Goal: Information Seeking & Learning: Find specific fact

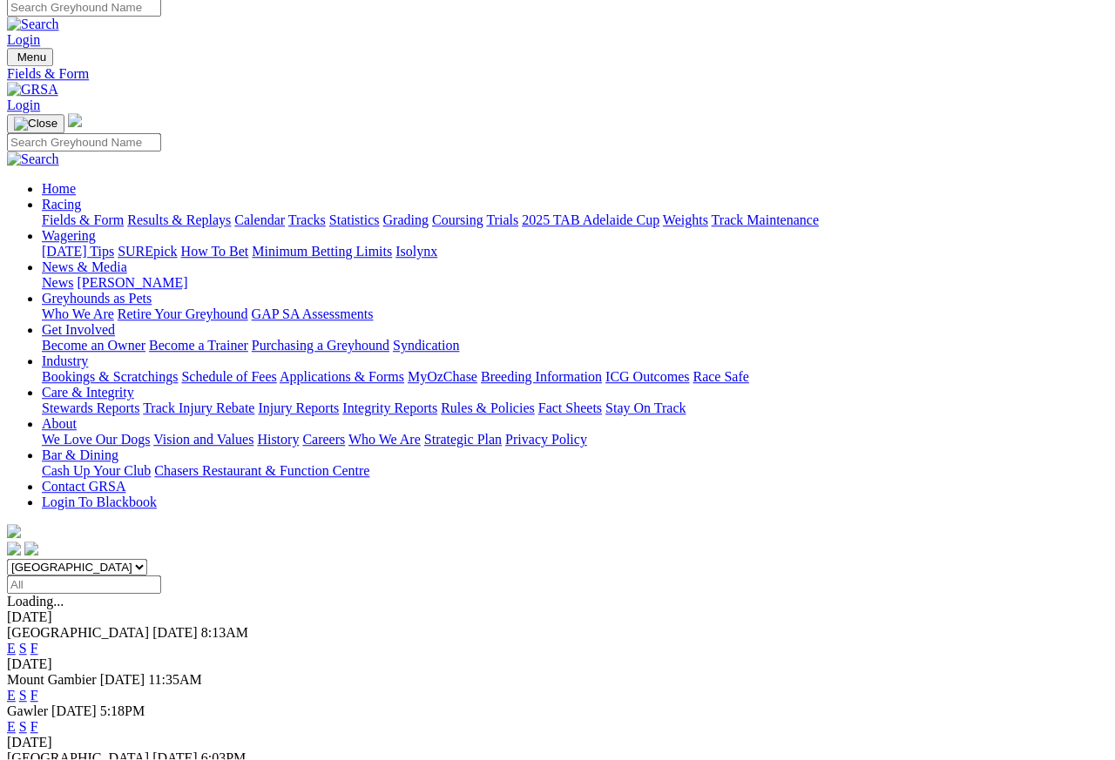
scroll to position [8, 0]
click at [231, 213] on link "Results & Replays" at bounding box center [179, 220] width 104 height 15
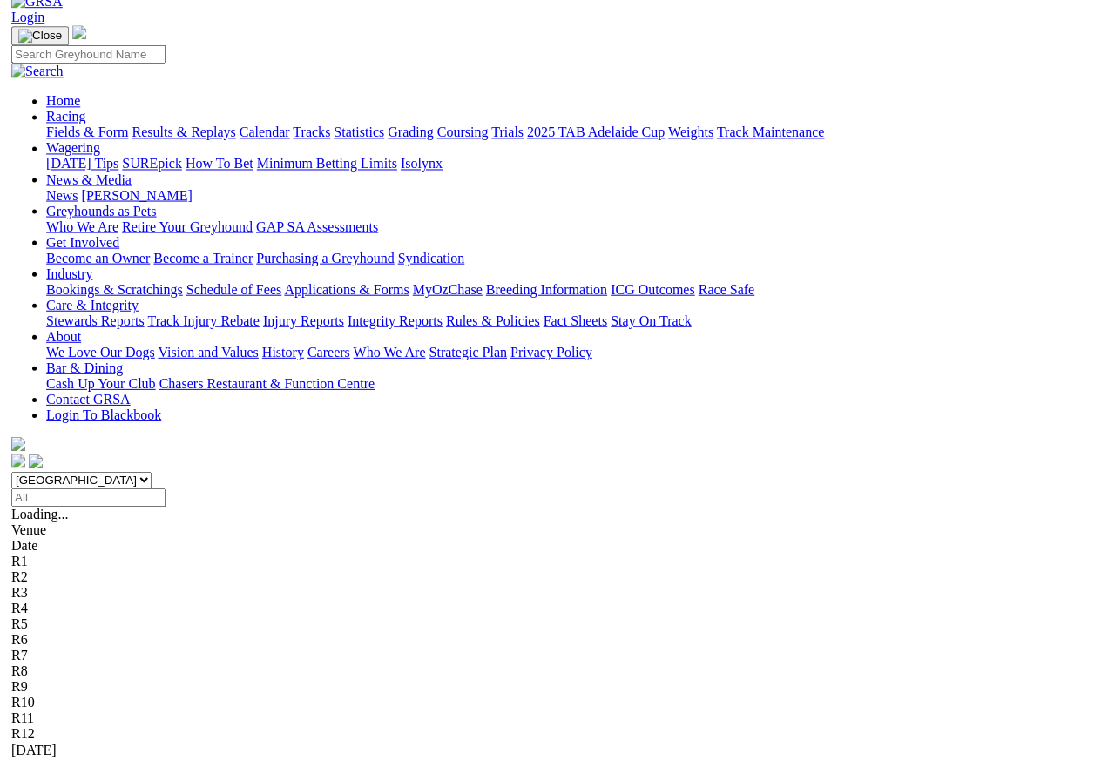
scroll to position [98, 0]
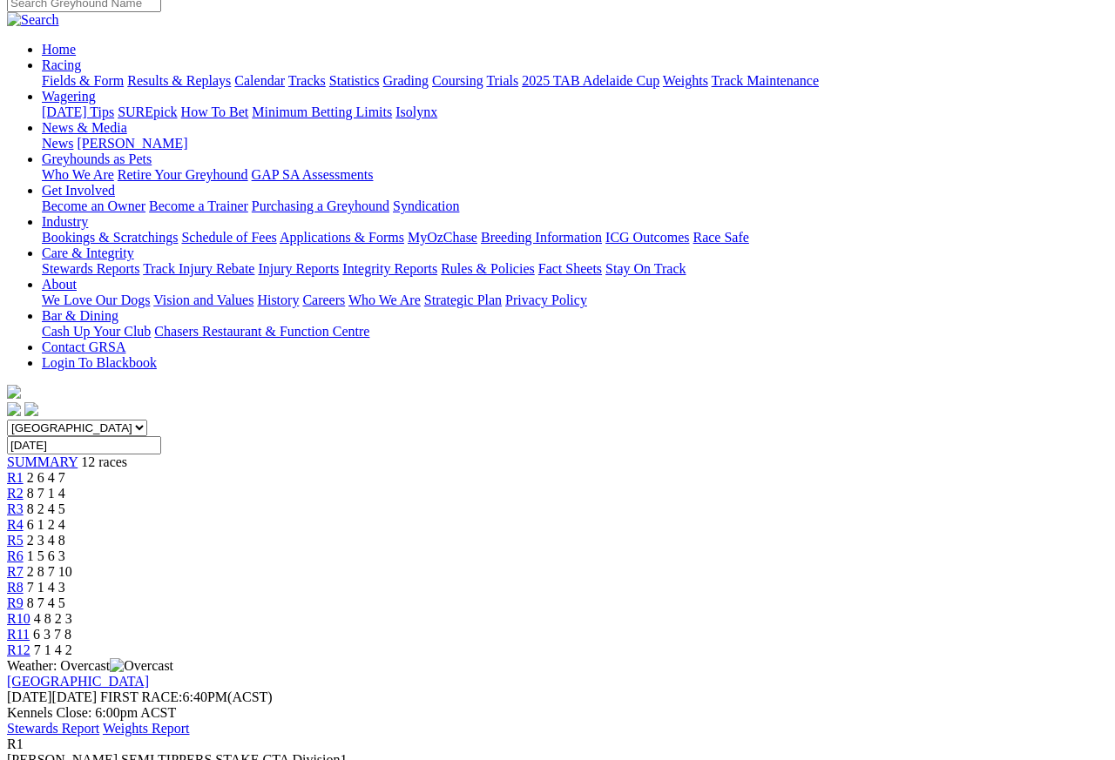
scroll to position [148, 0]
click at [24, 486] on span "R2" at bounding box center [15, 493] width 17 height 15
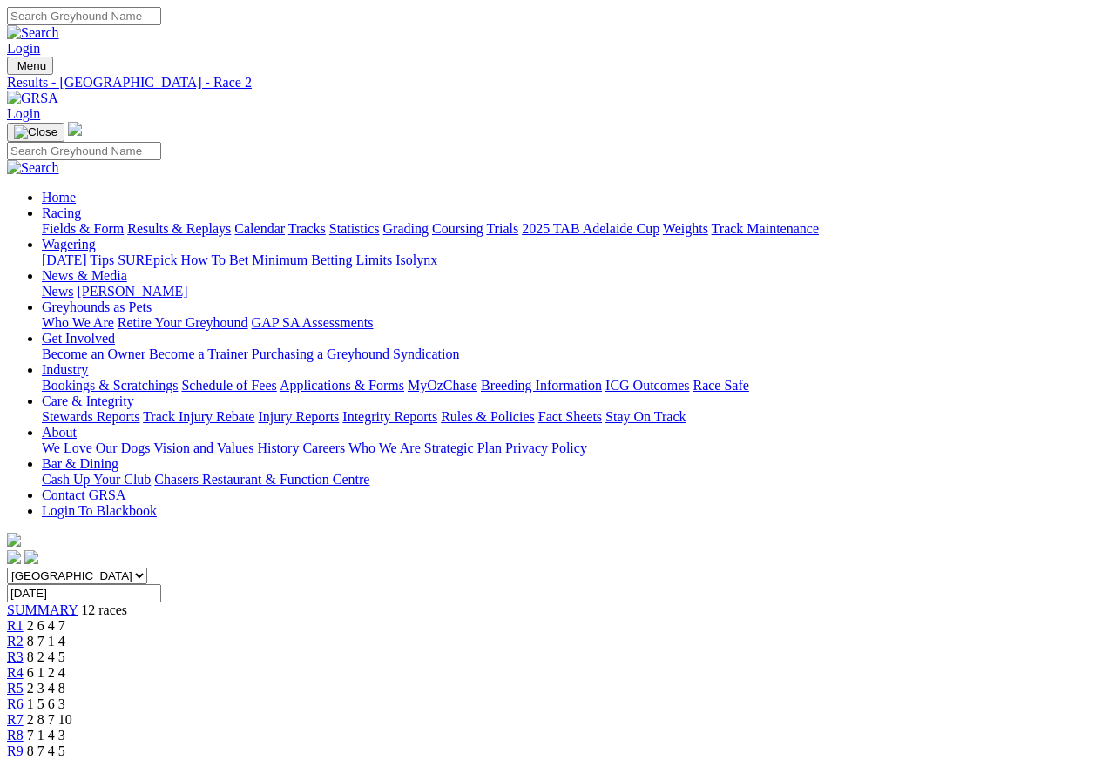
scroll to position [8, 0]
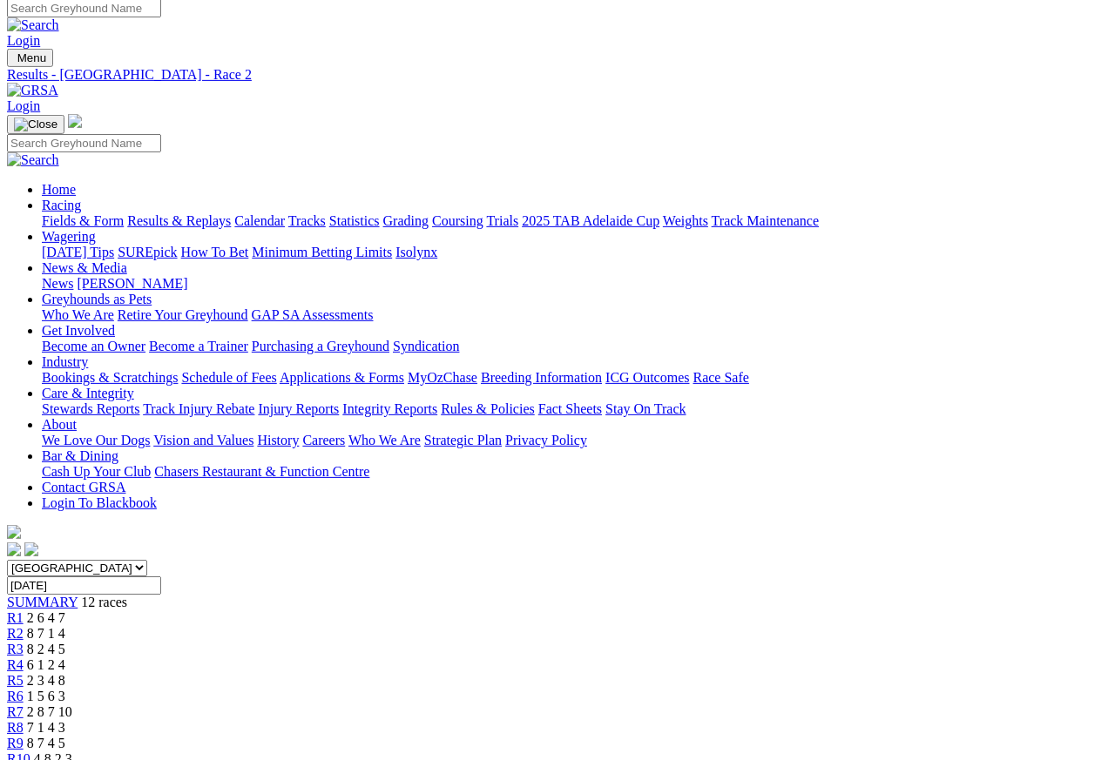
click at [24, 642] on span "R3" at bounding box center [15, 649] width 17 height 15
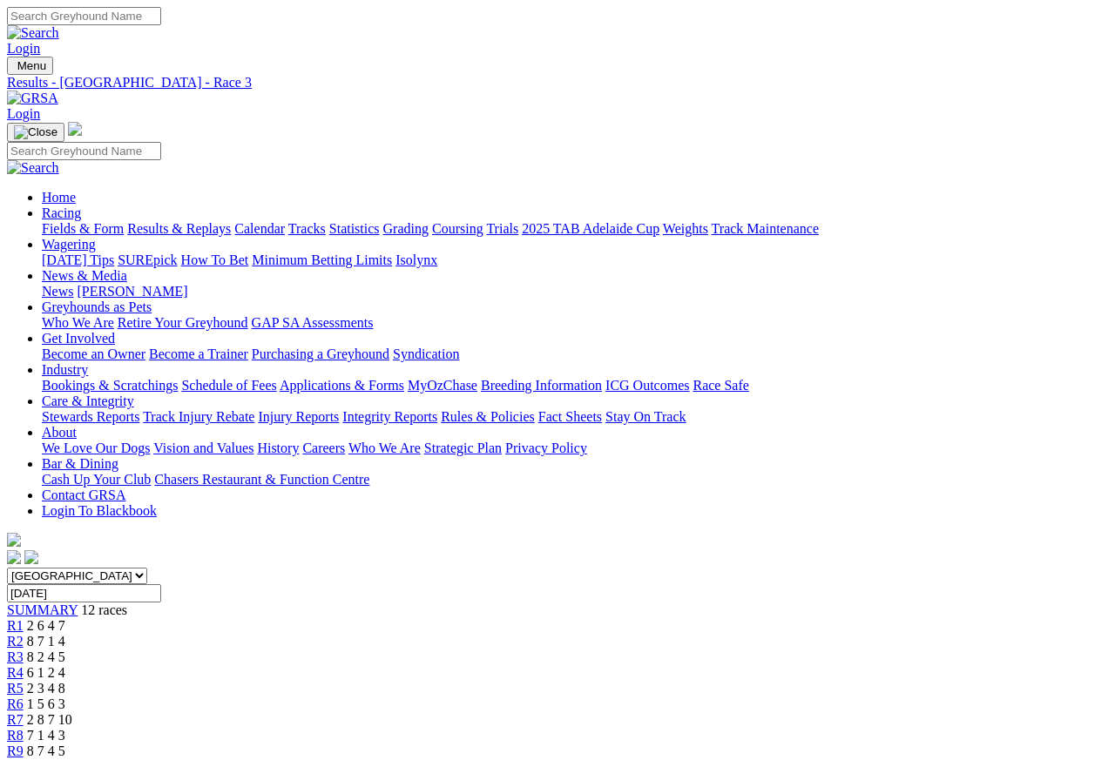
scroll to position [8, 0]
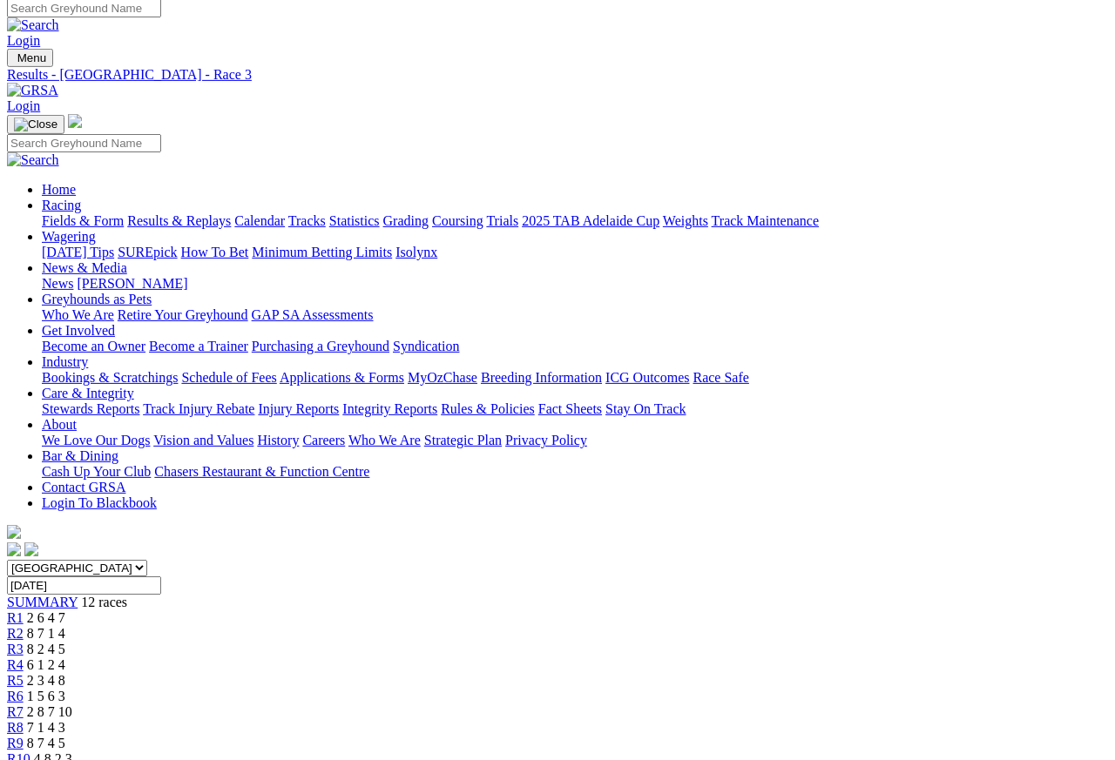
click at [24, 658] on span "R4" at bounding box center [15, 665] width 17 height 15
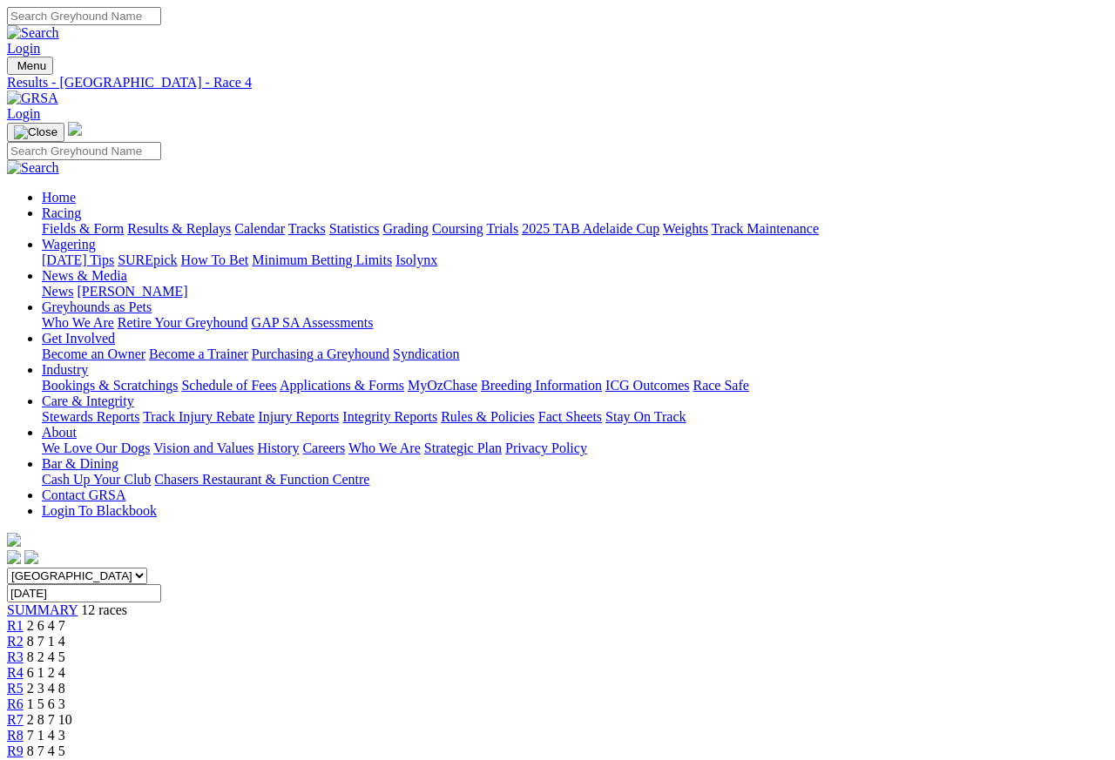
scroll to position [8, 0]
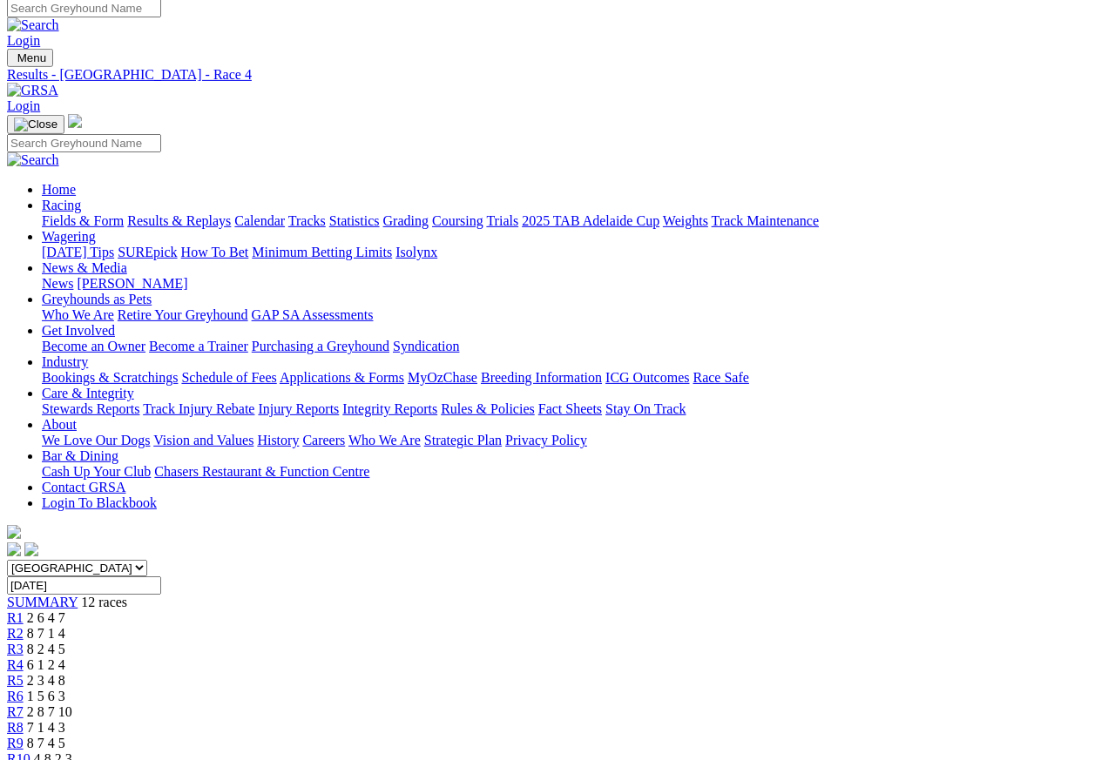
click at [24, 673] on span "R5" at bounding box center [15, 680] width 17 height 15
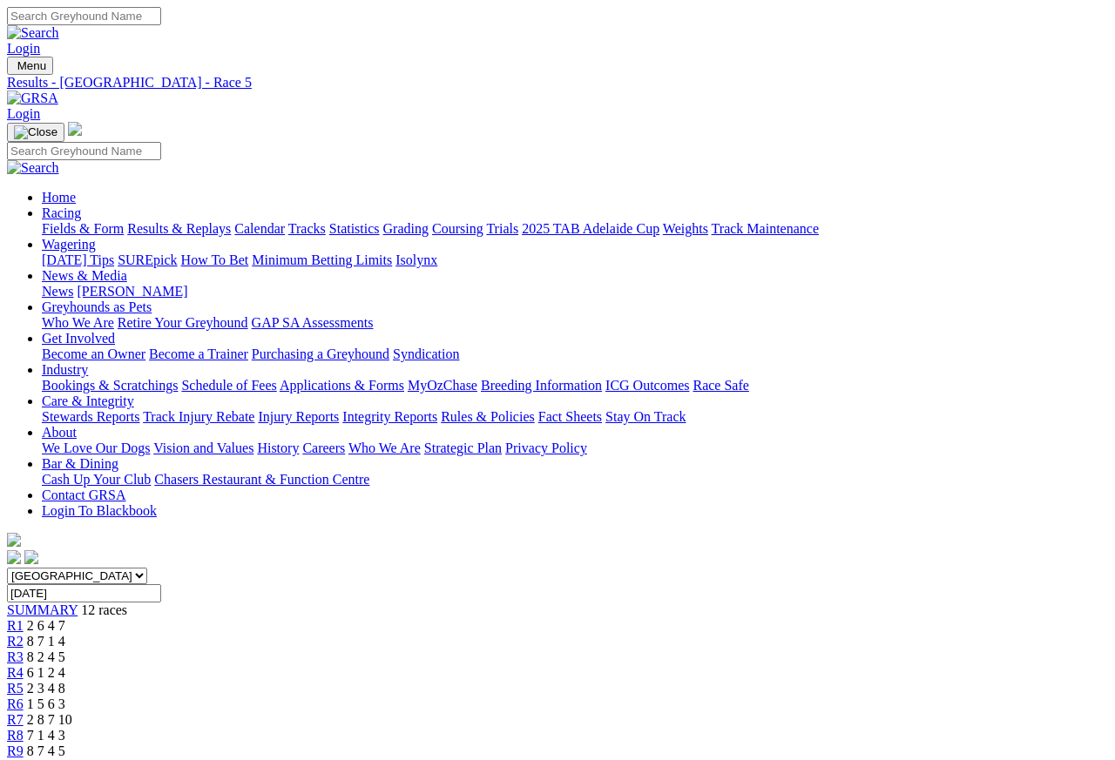
scroll to position [8, 0]
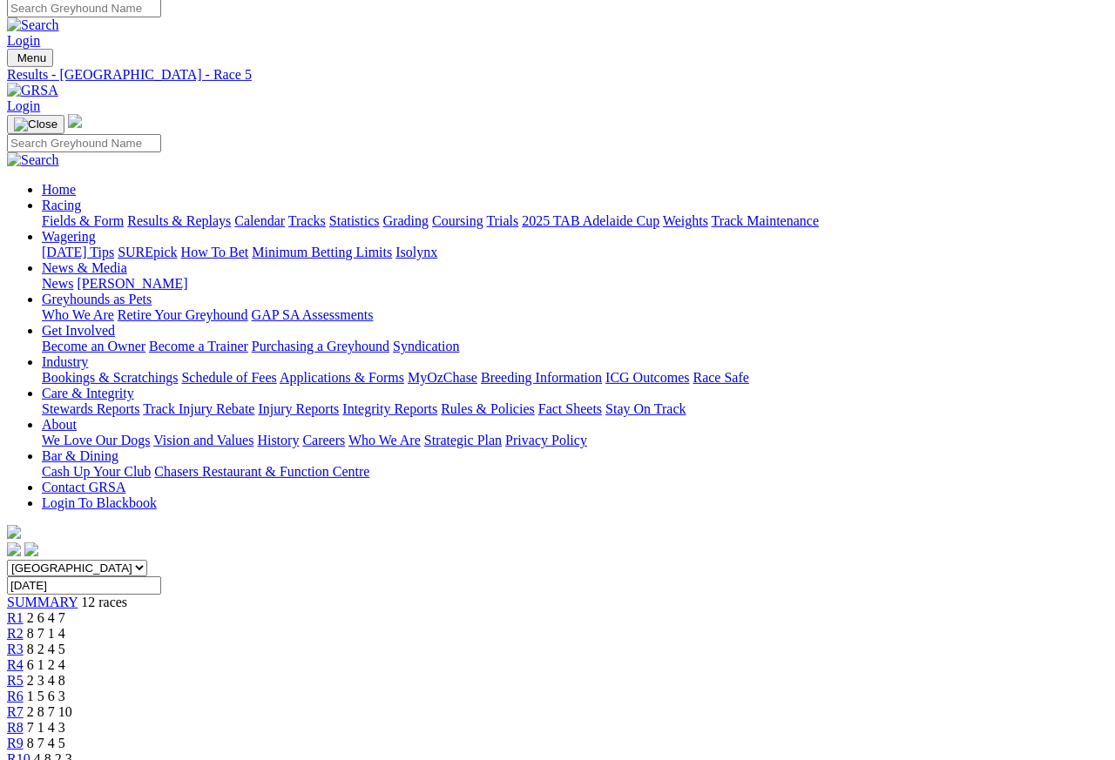
click at [24, 689] on span "R6" at bounding box center [15, 696] width 17 height 15
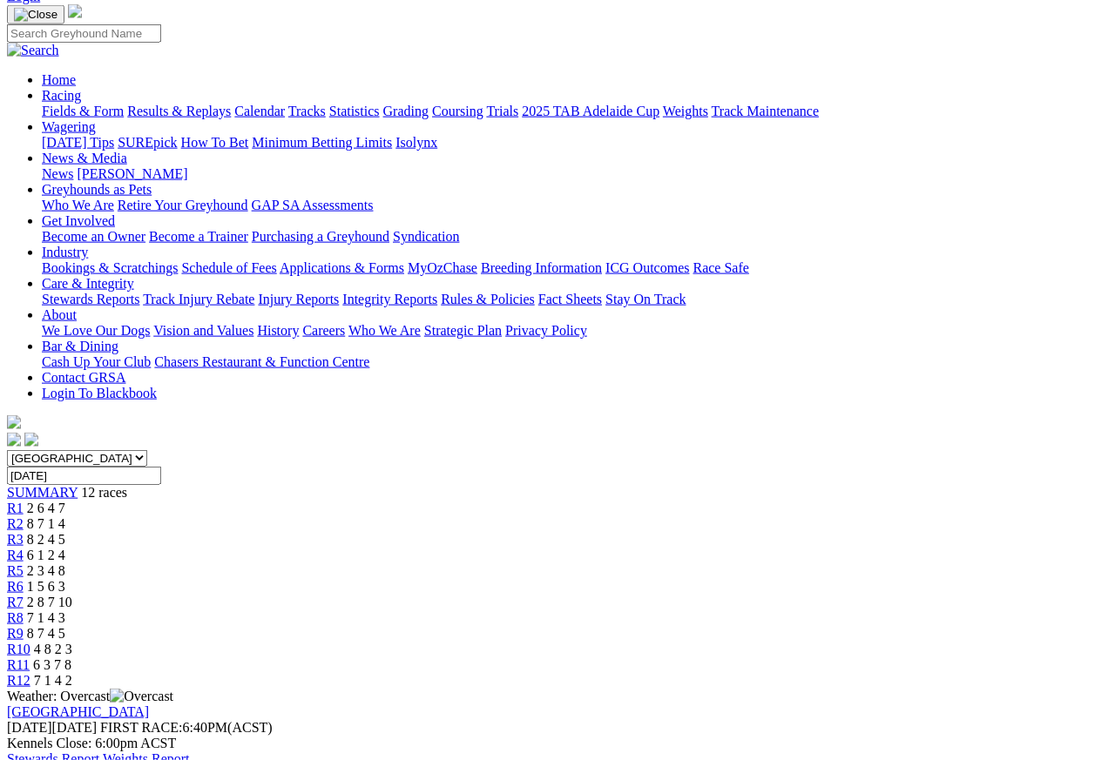
scroll to position [111, 0]
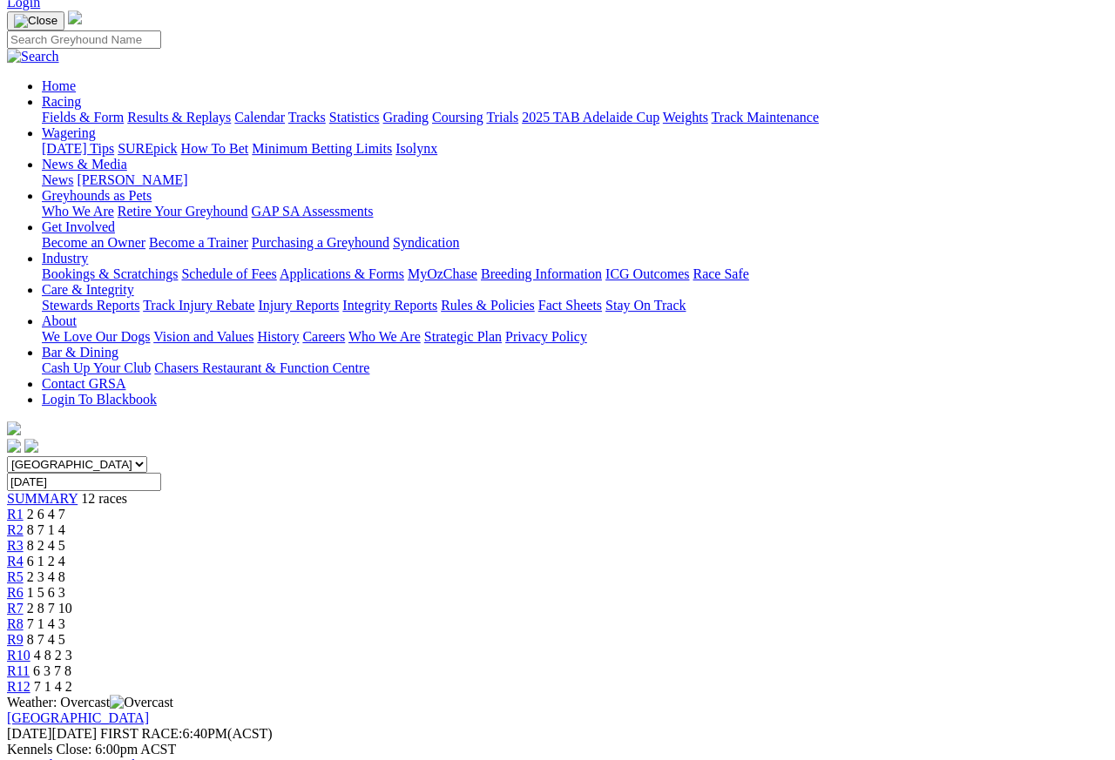
click at [24, 601] on span "R7" at bounding box center [15, 608] width 17 height 15
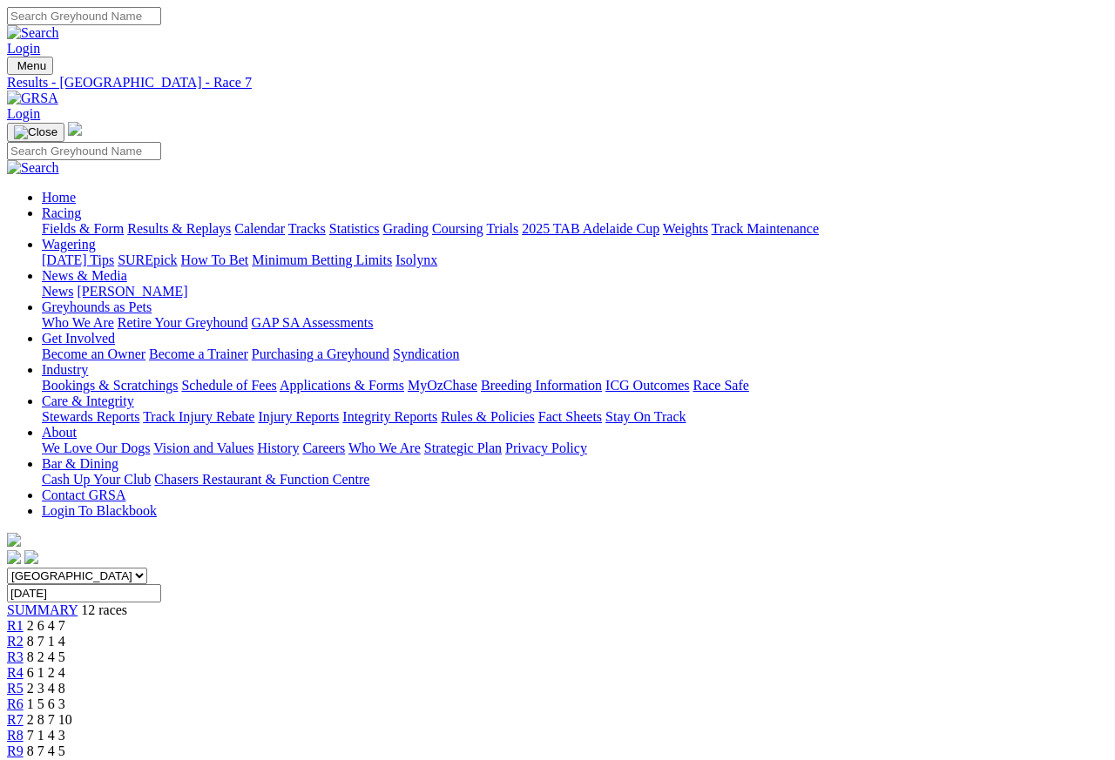
scroll to position [8, 0]
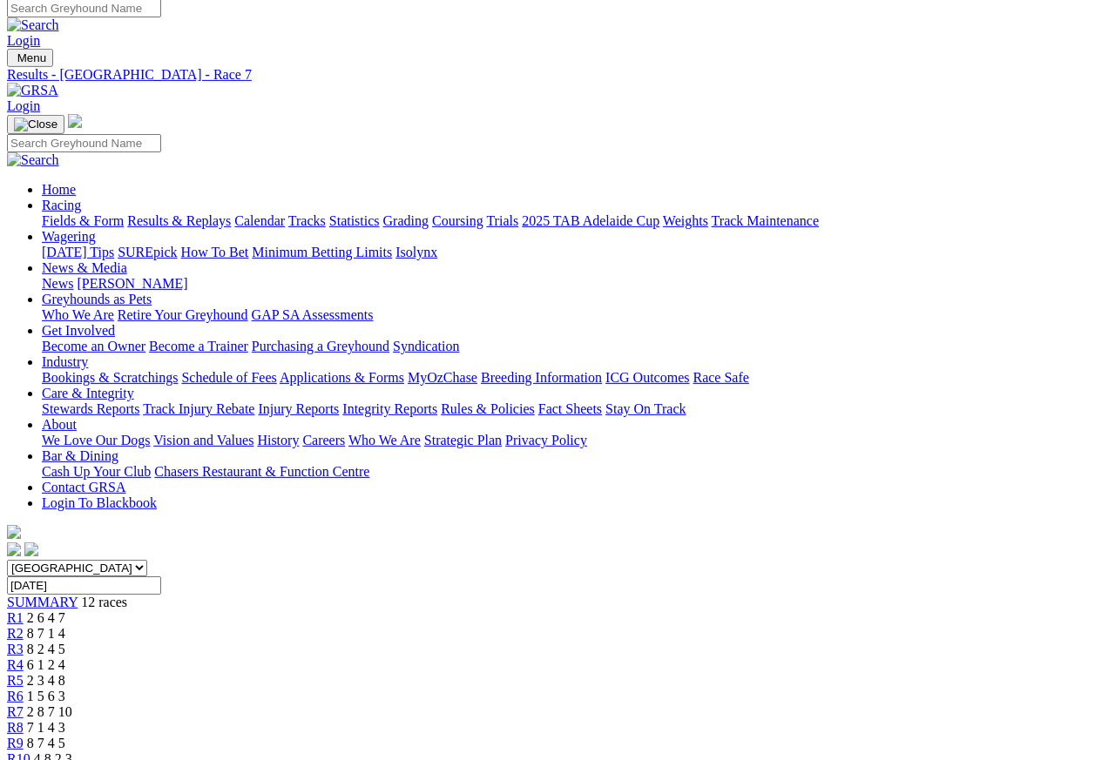
click at [24, 720] on span "R8" at bounding box center [15, 727] width 17 height 15
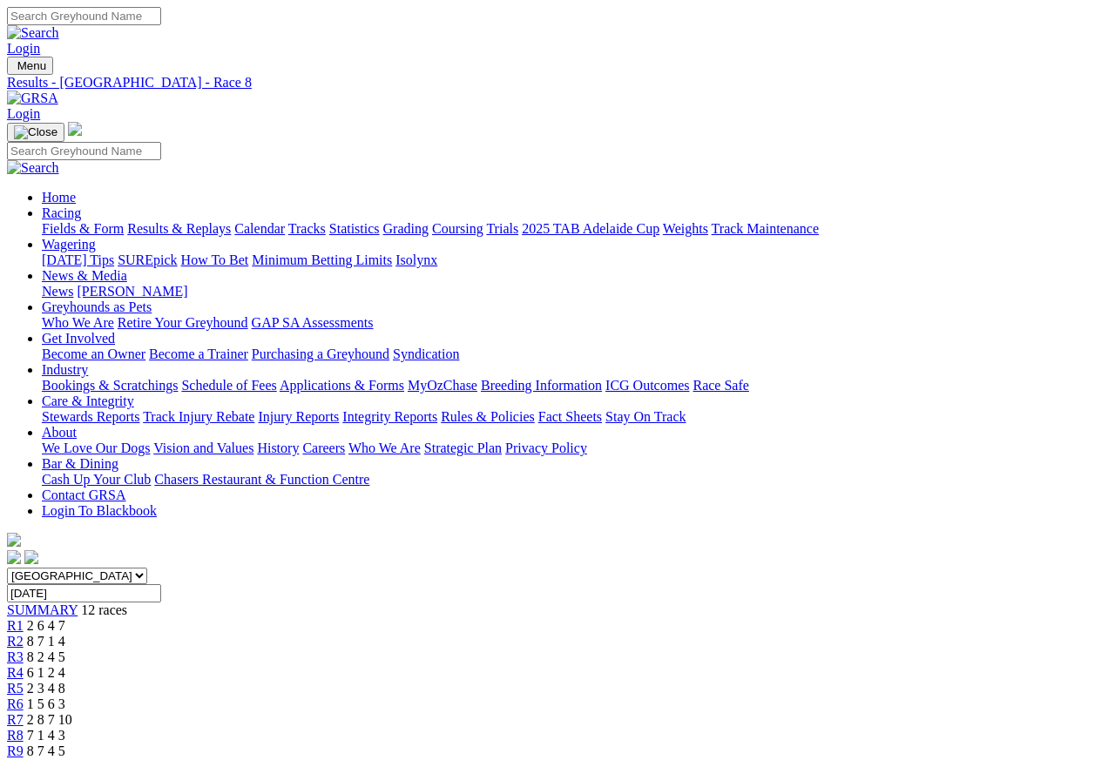
scroll to position [8, 0]
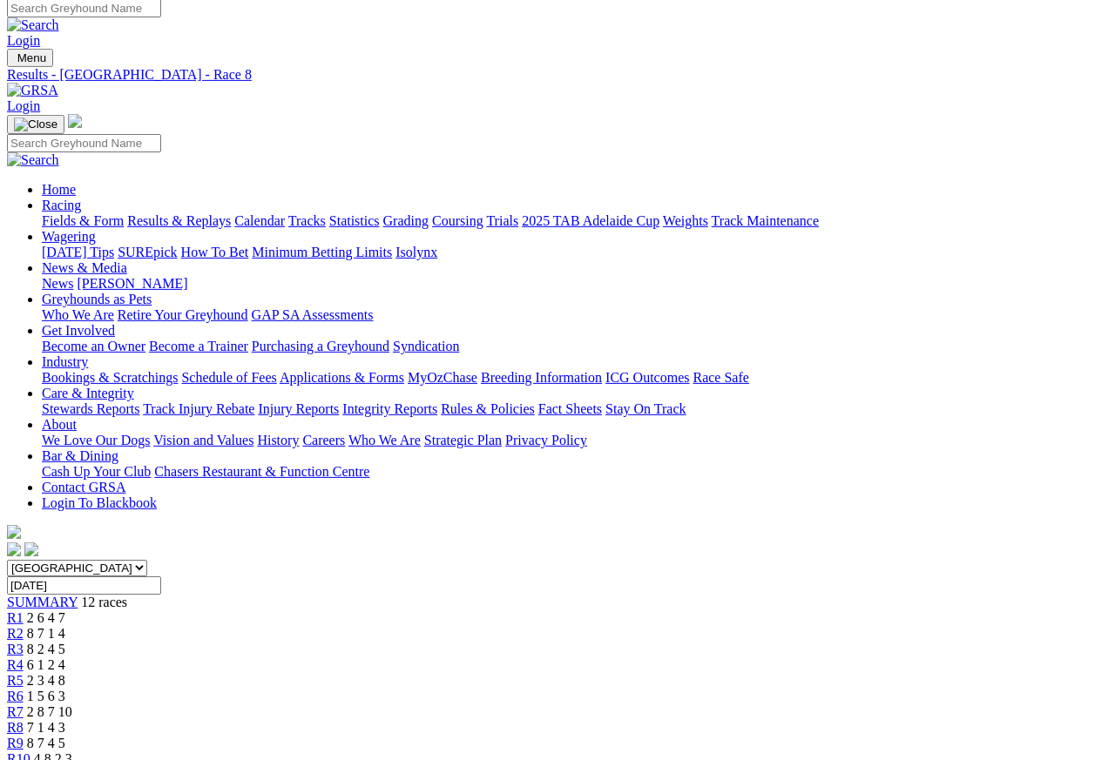
click at [65, 736] on span "8 7 4 5" at bounding box center [46, 743] width 38 height 15
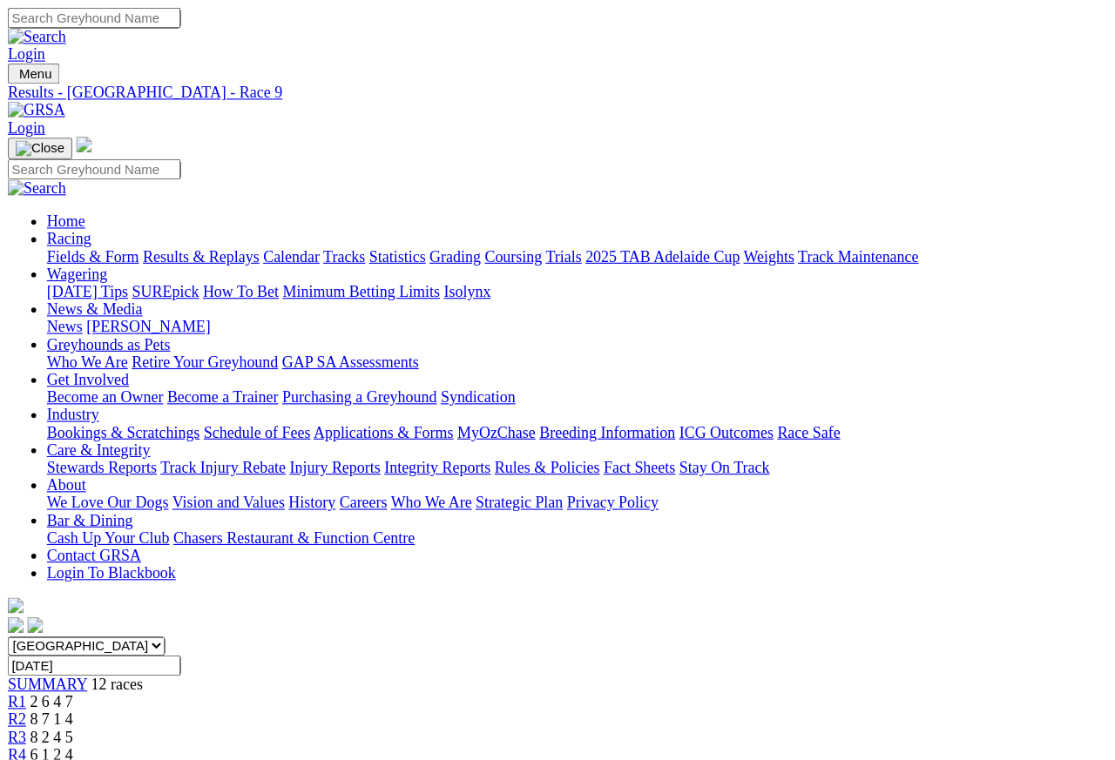
scroll to position [8, 0]
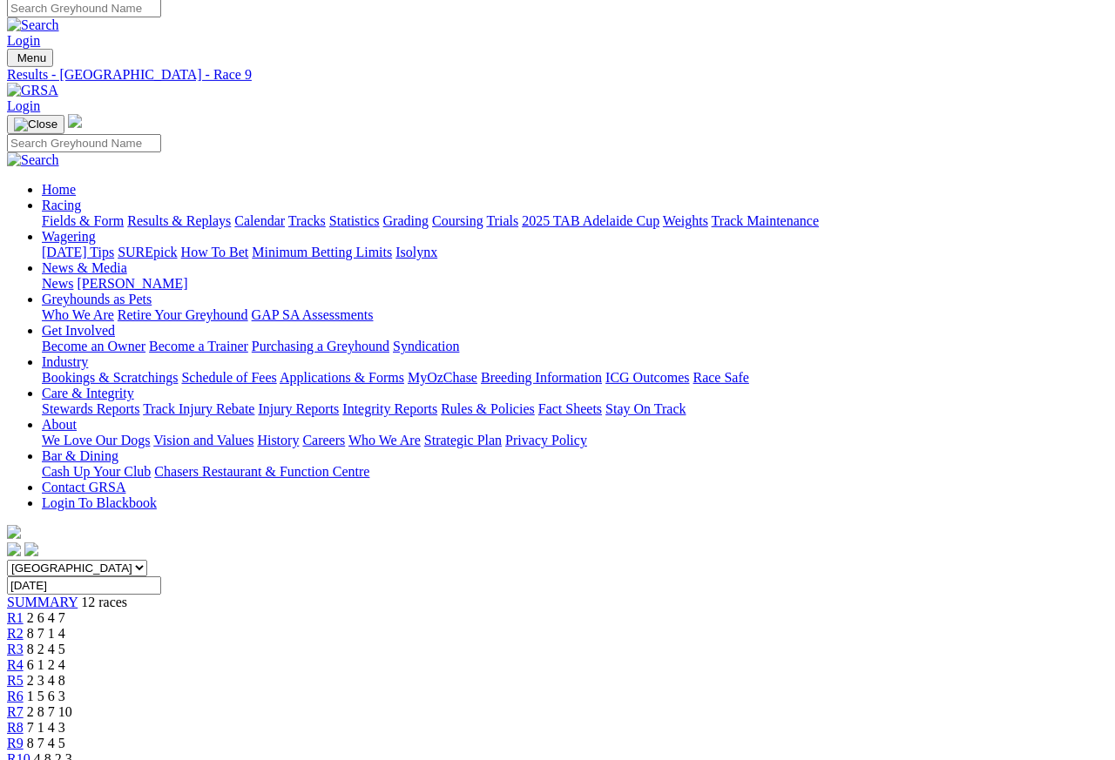
click at [30, 677] on span "R10" at bounding box center [19, 759] width 24 height 15
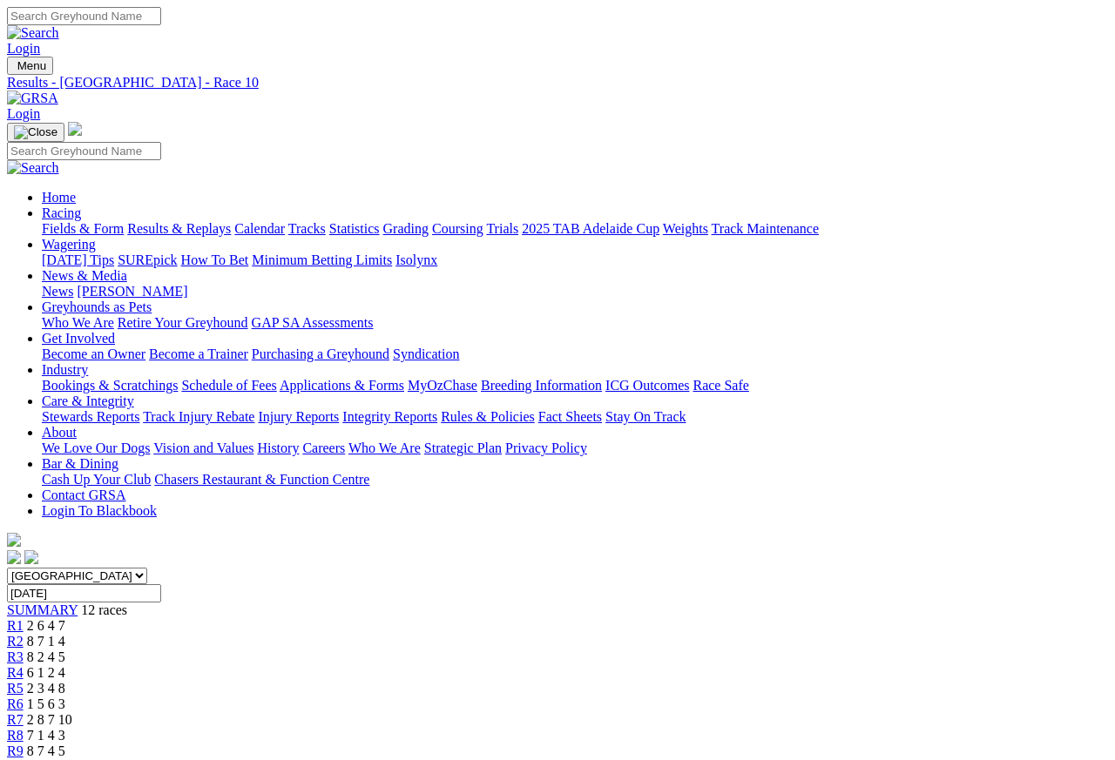
scroll to position [8, 0]
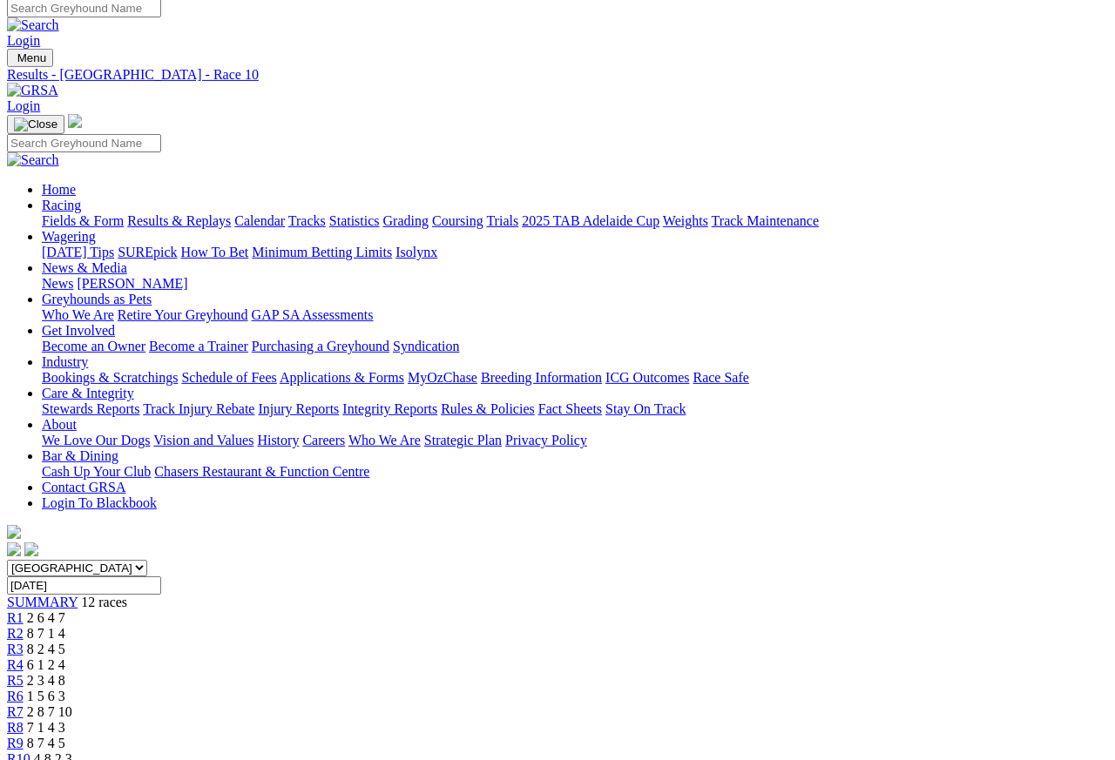
click at [30, 760] on link "R11" at bounding box center [18, 774] width 23 height 15
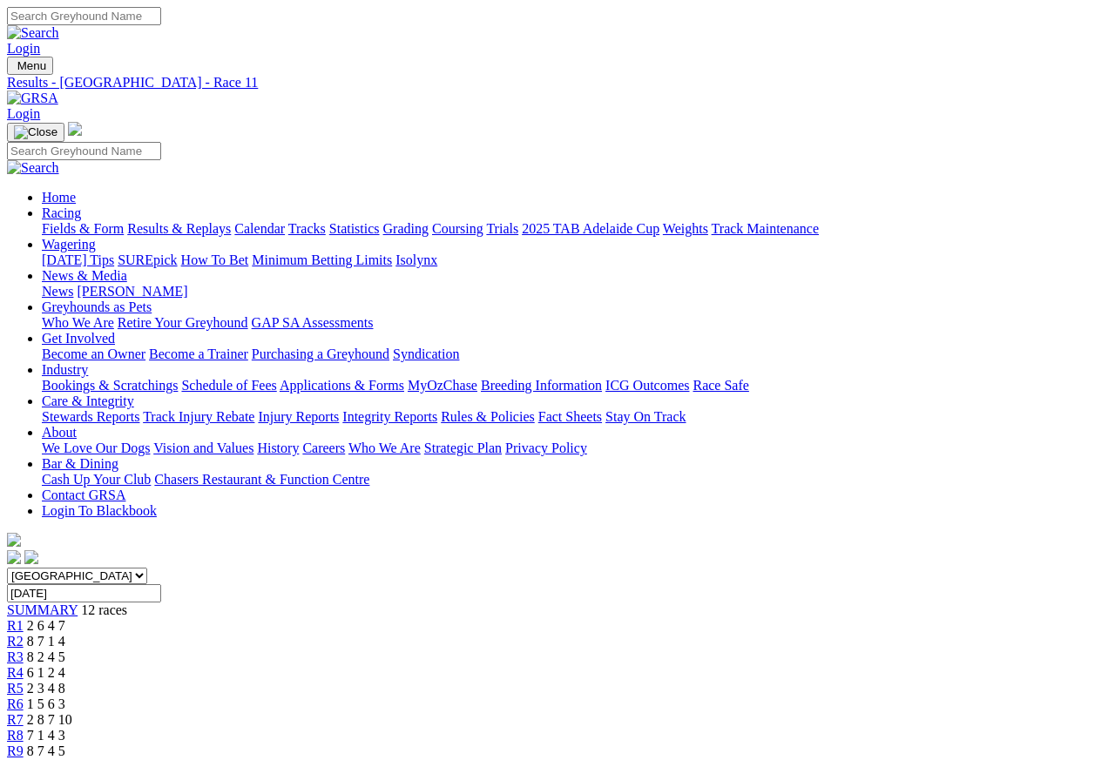
scroll to position [8, 0]
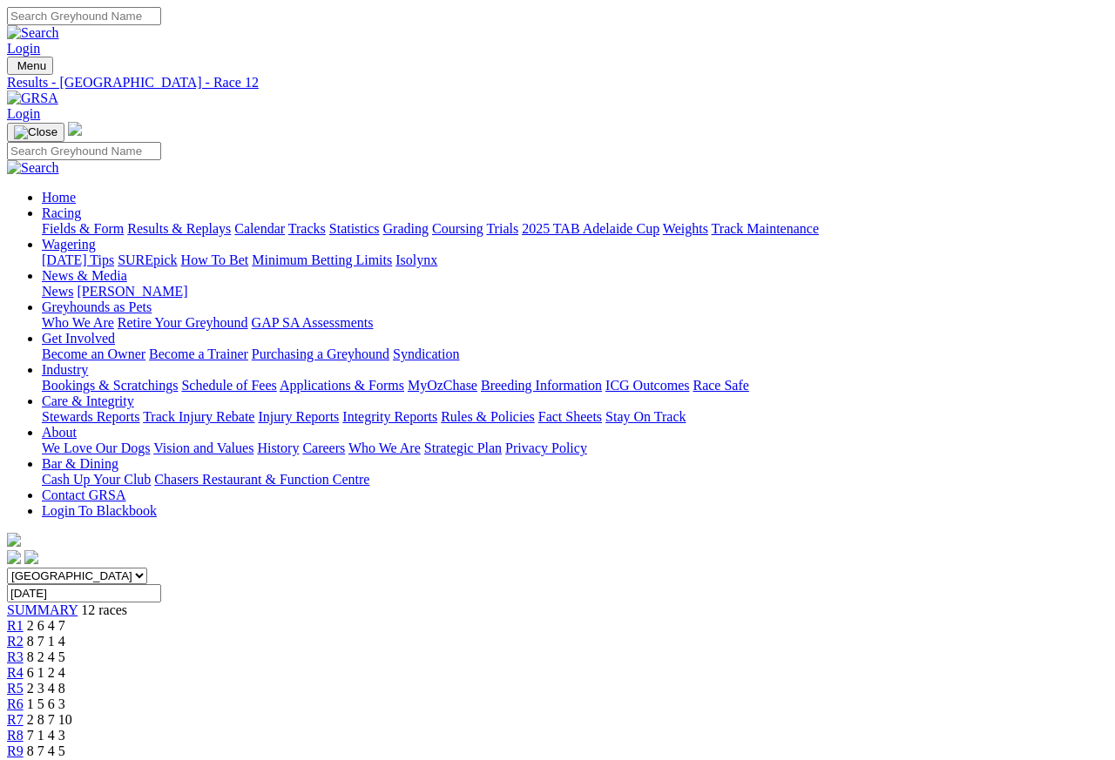
scroll to position [8, 0]
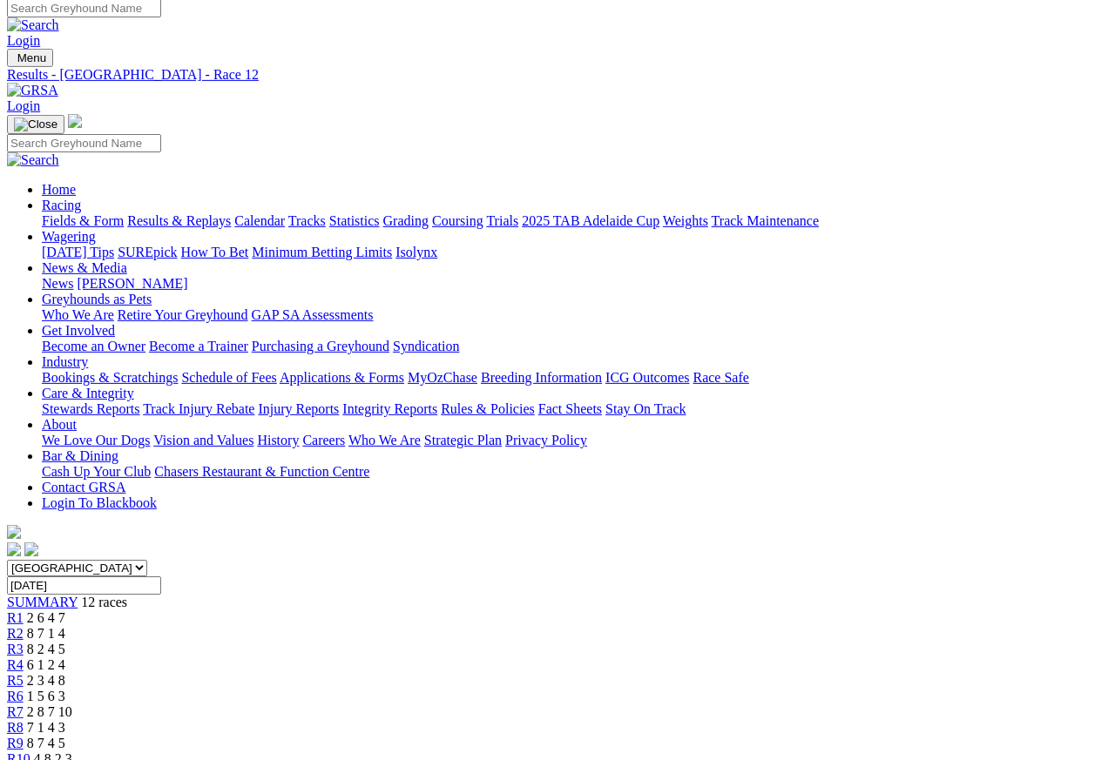
click at [24, 611] on link "R1" at bounding box center [15, 618] width 17 height 15
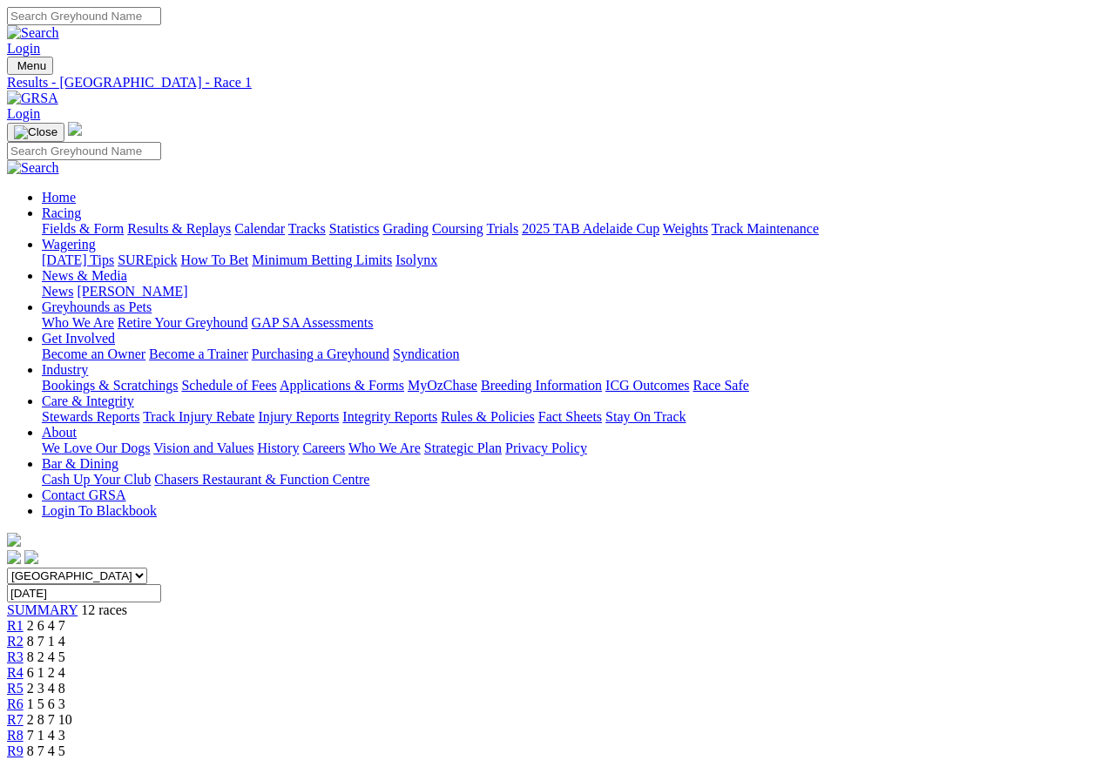
click at [161, 17] on input "Search" at bounding box center [84, 16] width 154 height 18
click at [40, 41] on link "Login" at bounding box center [23, 48] width 33 height 15
click at [161, 25] on input "Schillachi" at bounding box center [84, 16] width 154 height 18
type input "S"
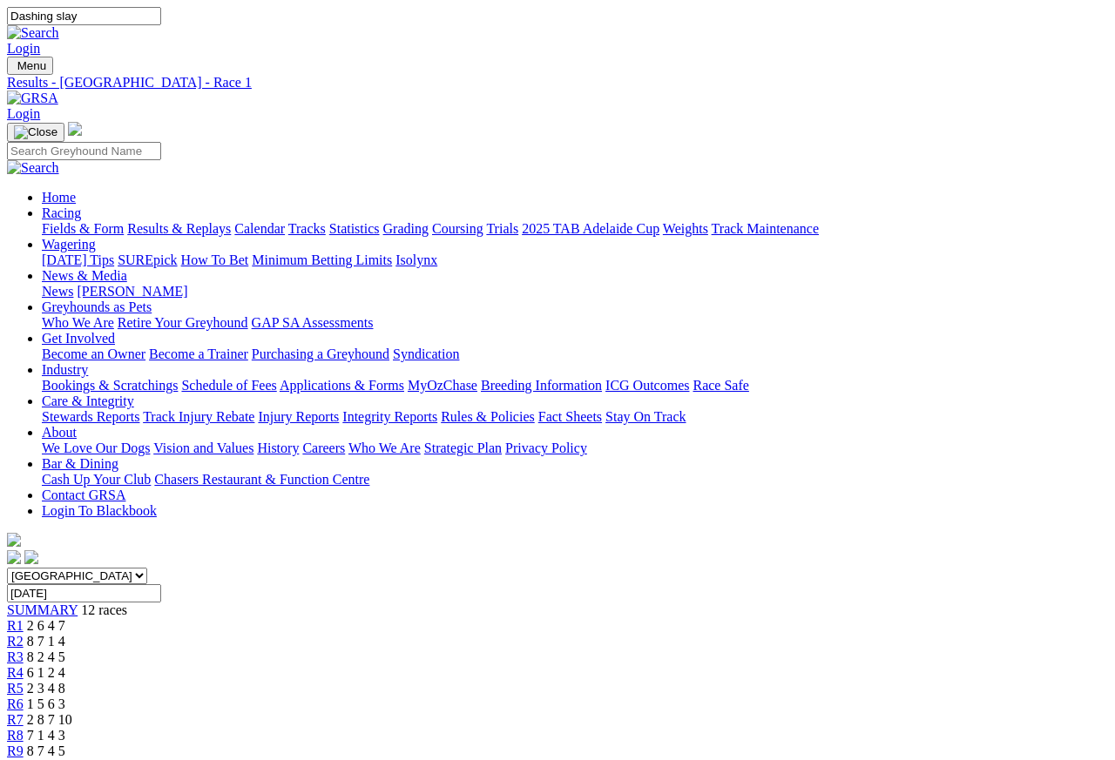
type input "Dashing slay"
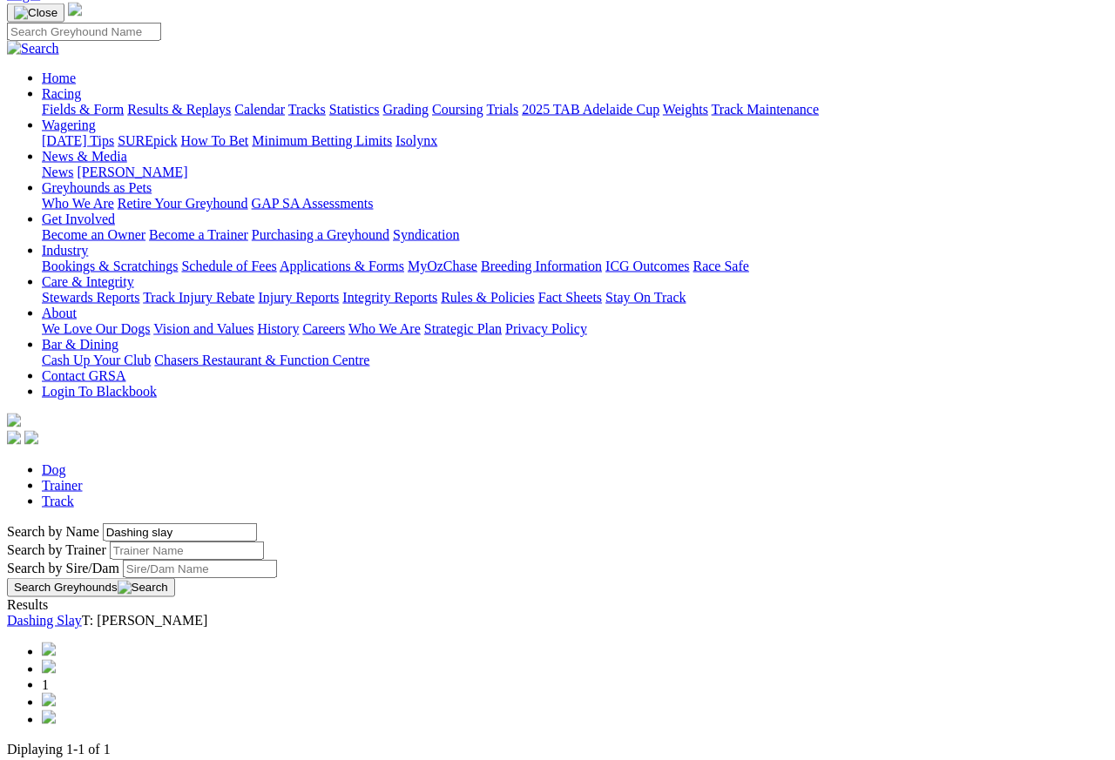
scroll to position [120, 0]
click at [82, 612] on link "Dashing Slay" at bounding box center [44, 619] width 75 height 15
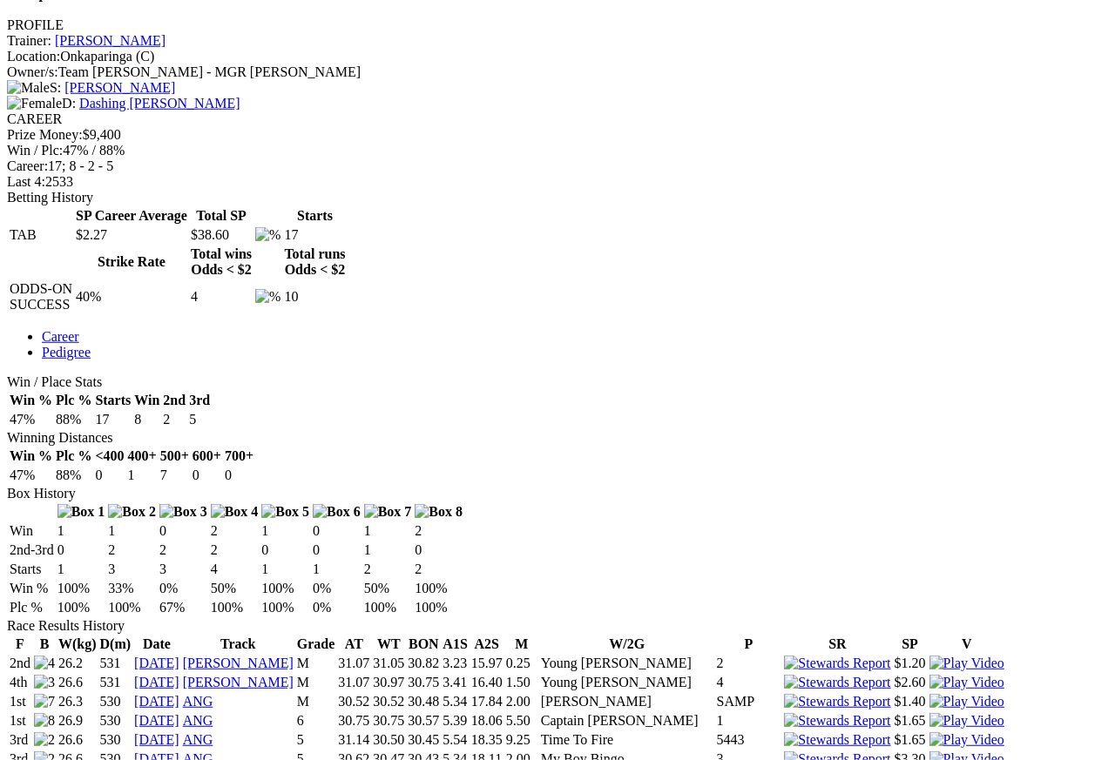
scroll to position [656, 0]
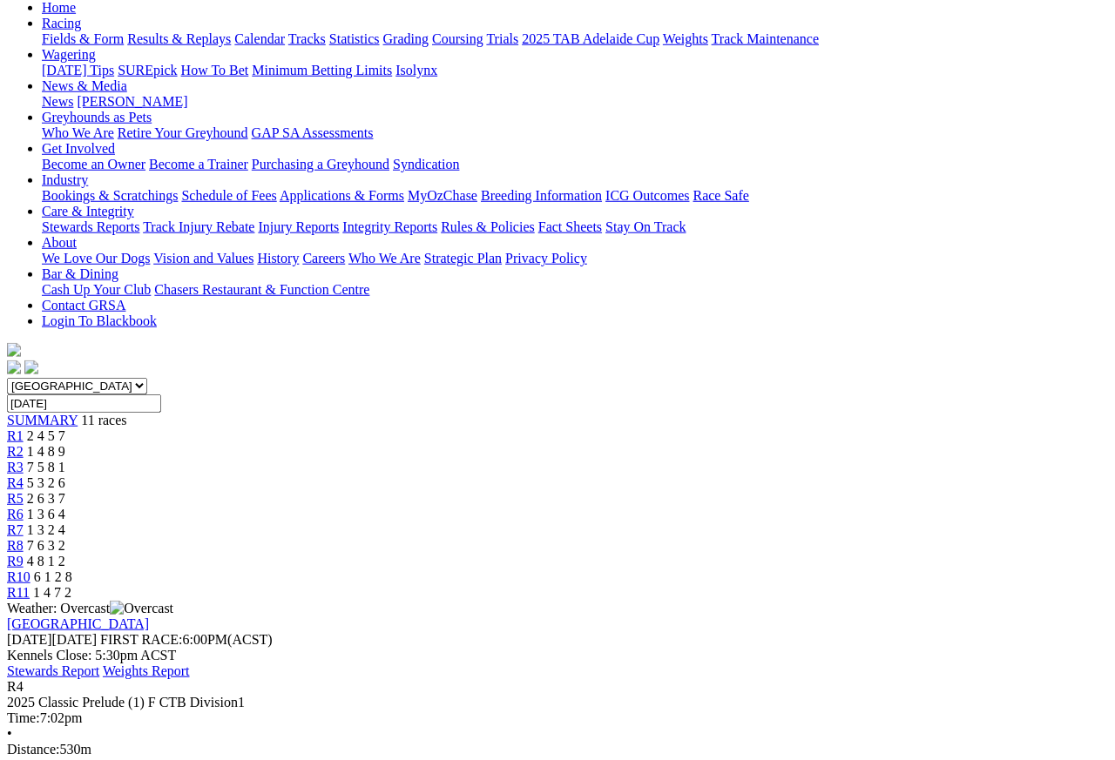
scroll to position [166, 0]
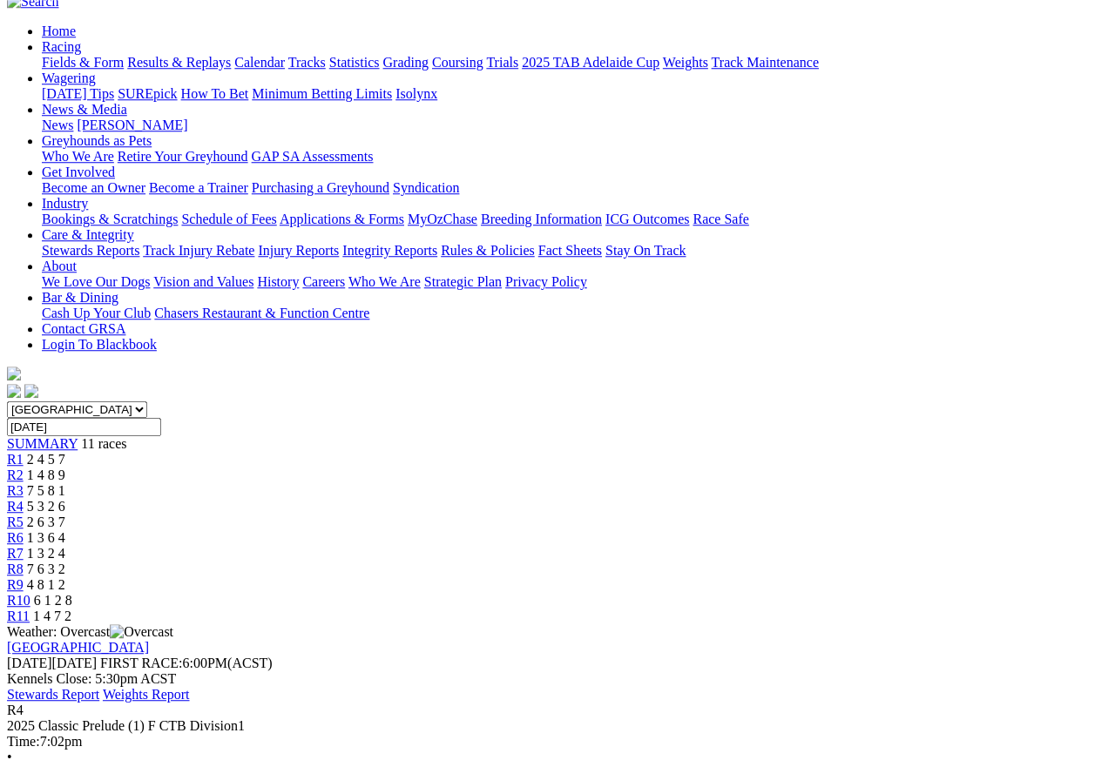
click at [24, 483] on span "R3" at bounding box center [15, 490] width 17 height 15
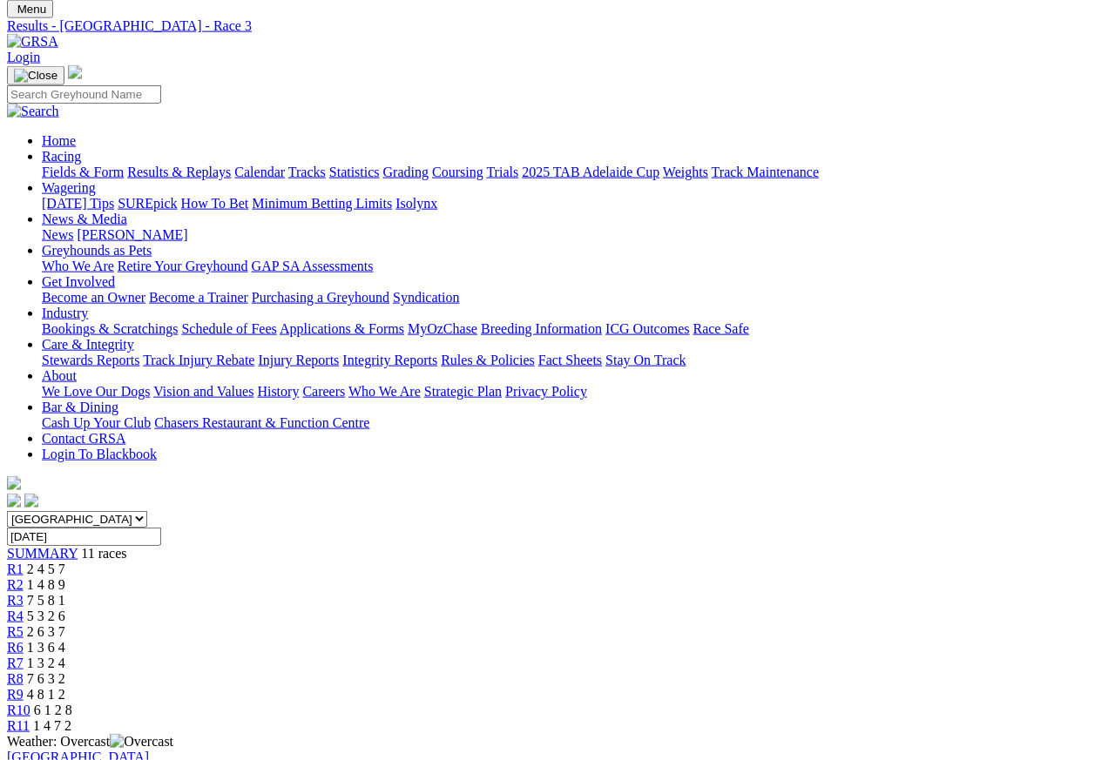
scroll to position [59, 0]
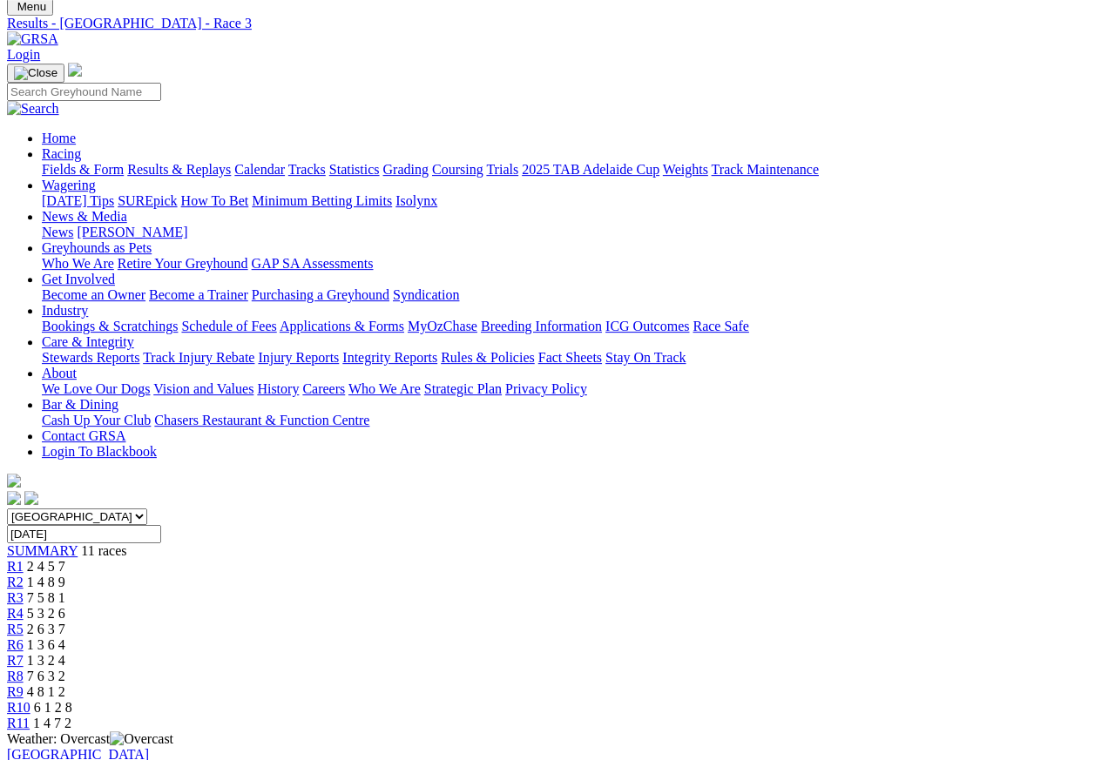
click at [24, 575] on link "R2" at bounding box center [15, 582] width 17 height 15
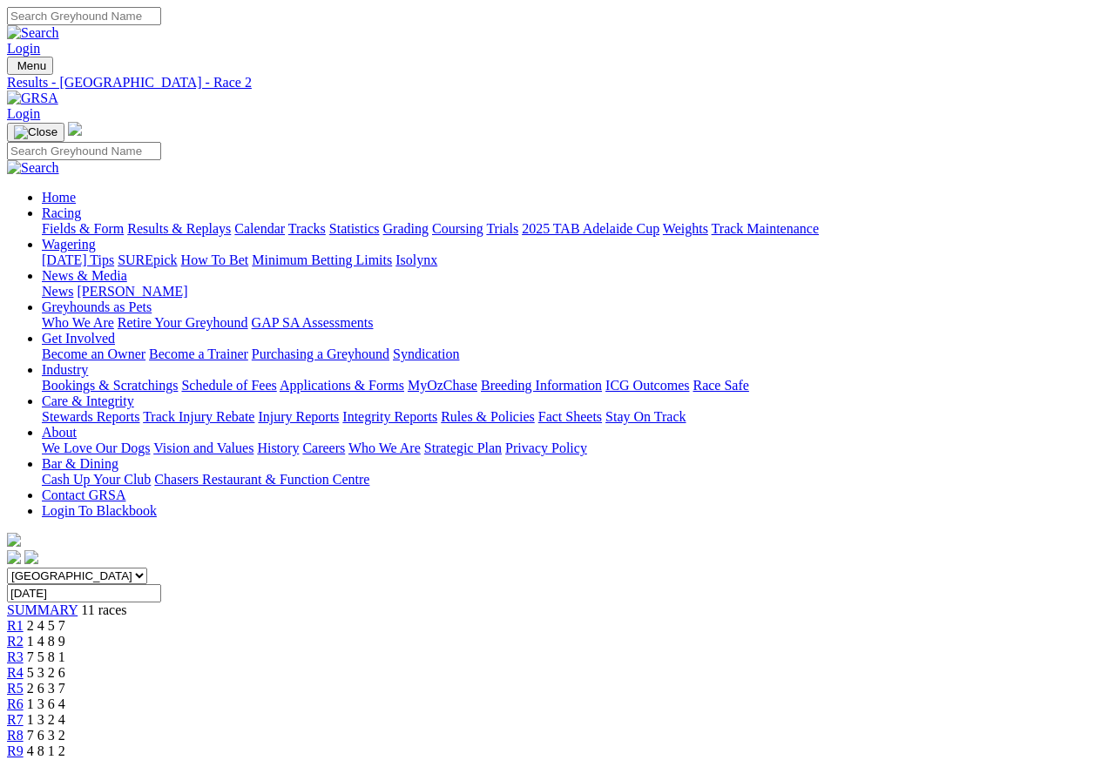
scroll to position [8, 0]
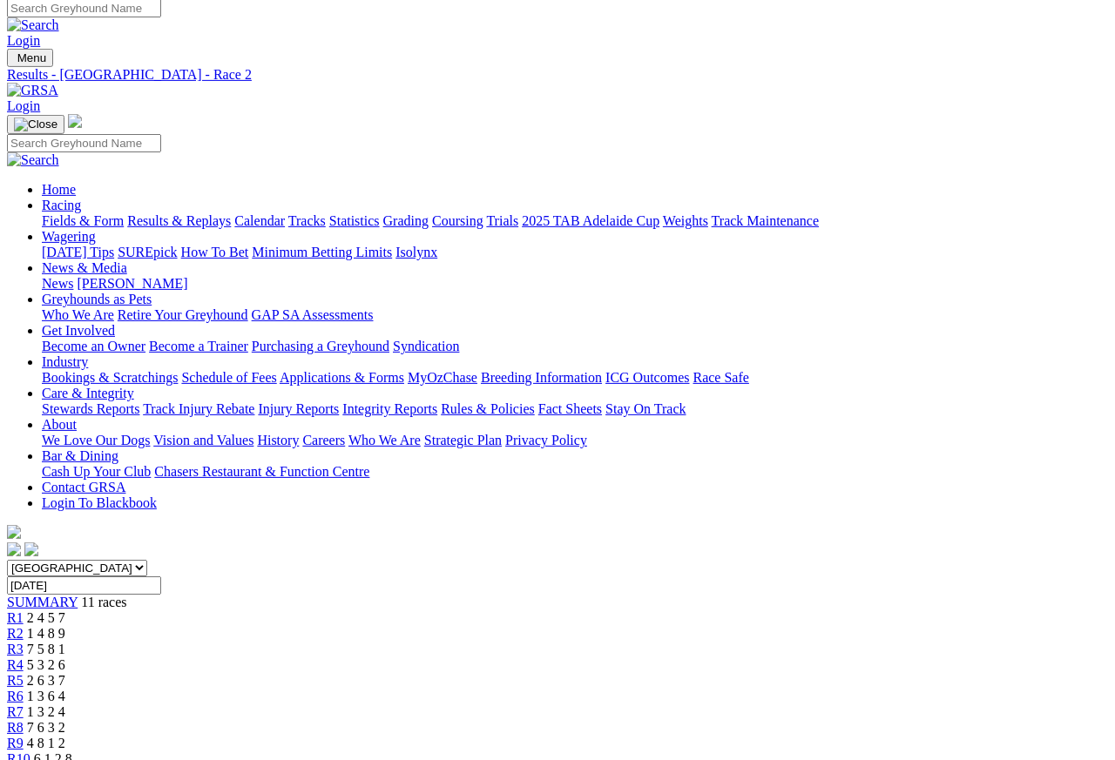
click at [24, 611] on span "R1" at bounding box center [15, 618] width 17 height 15
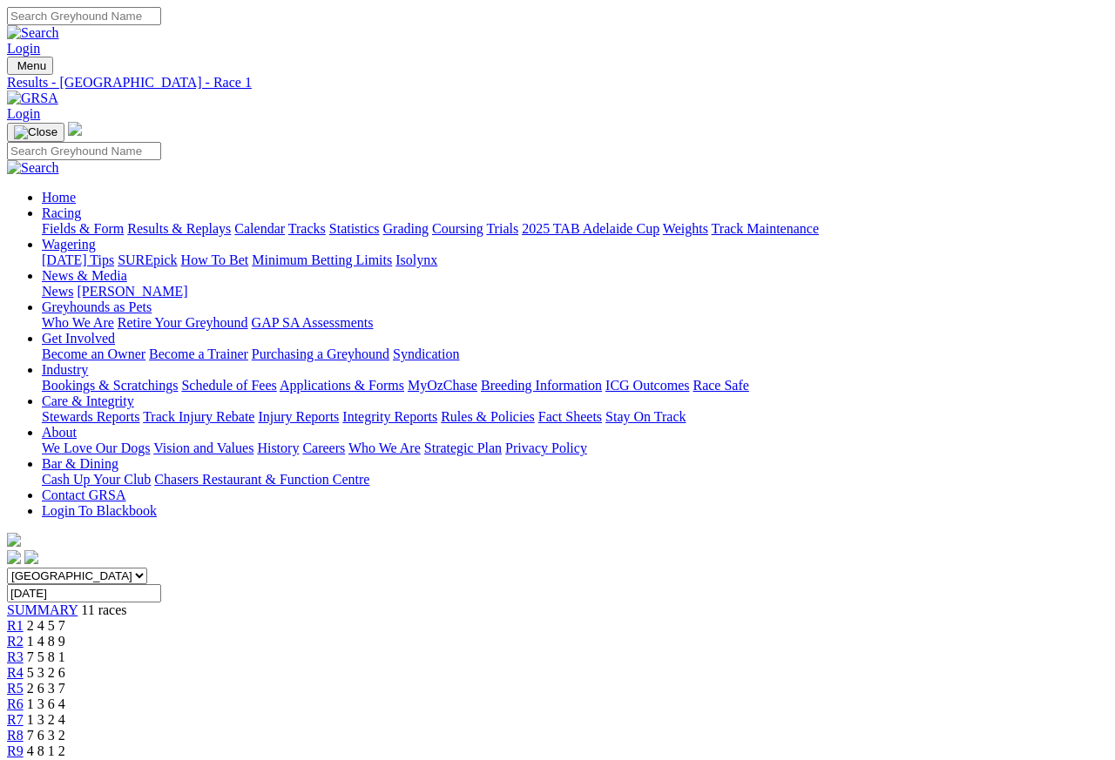
scroll to position [8, 0]
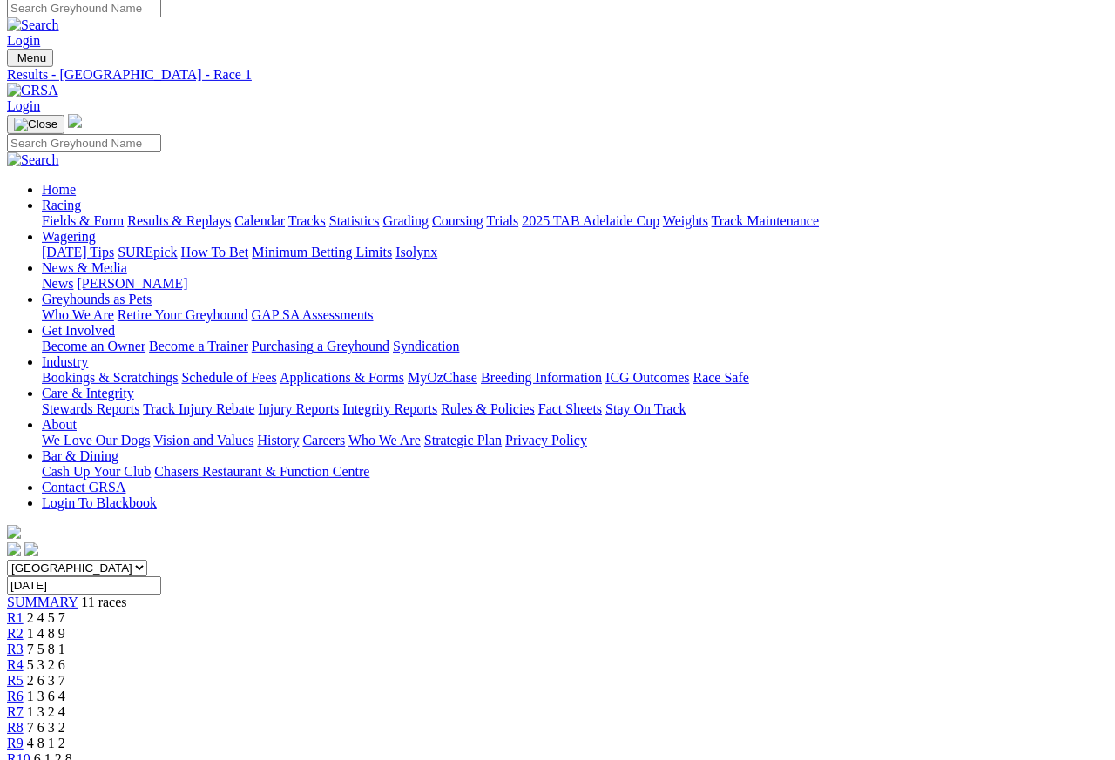
click at [24, 673] on span "R5" at bounding box center [15, 680] width 17 height 15
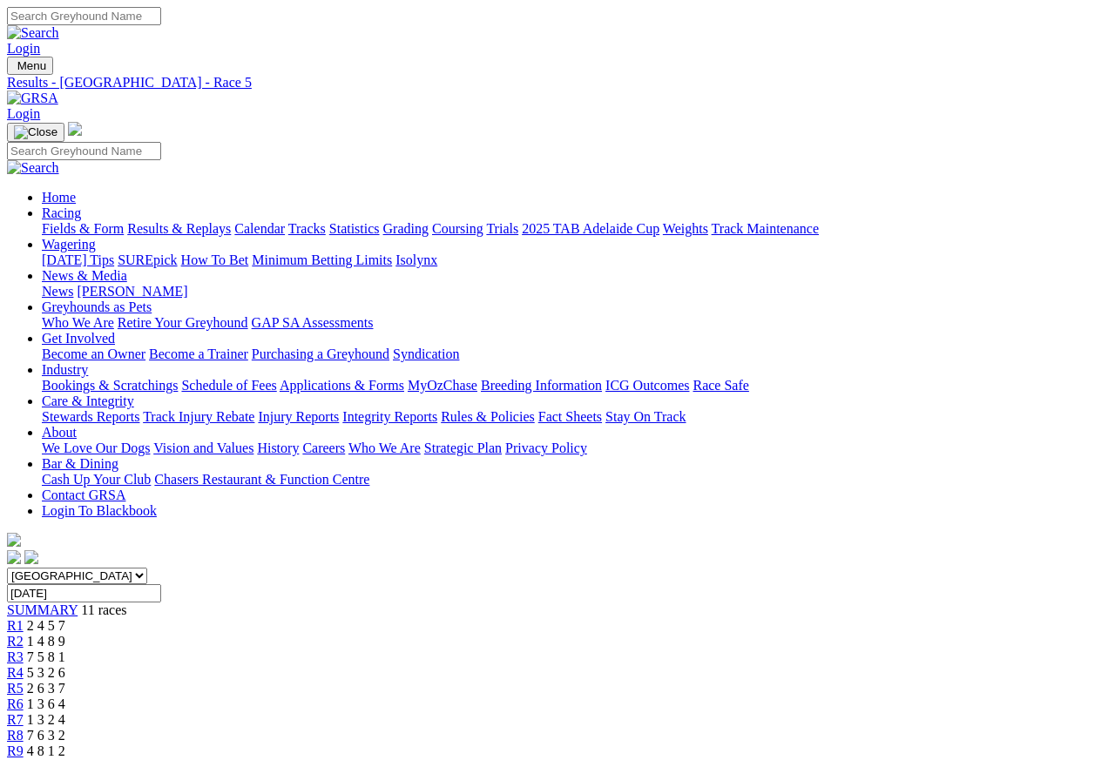
scroll to position [8, 0]
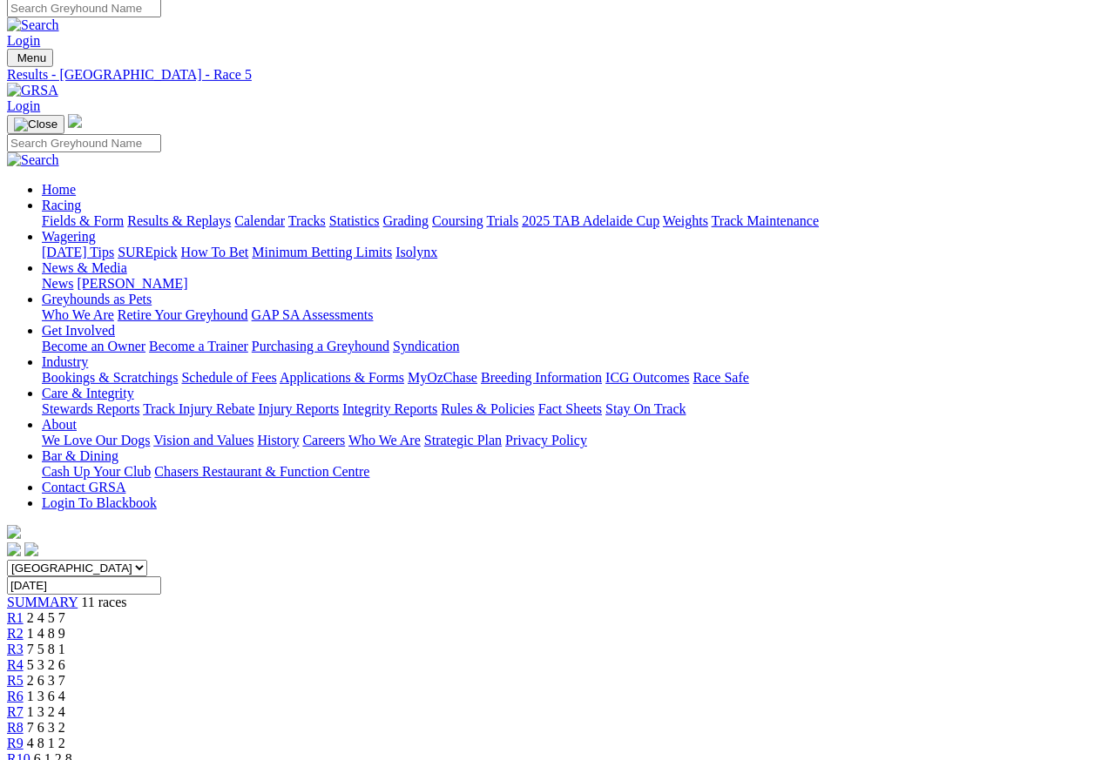
click at [24, 689] on span "R6" at bounding box center [15, 696] width 17 height 15
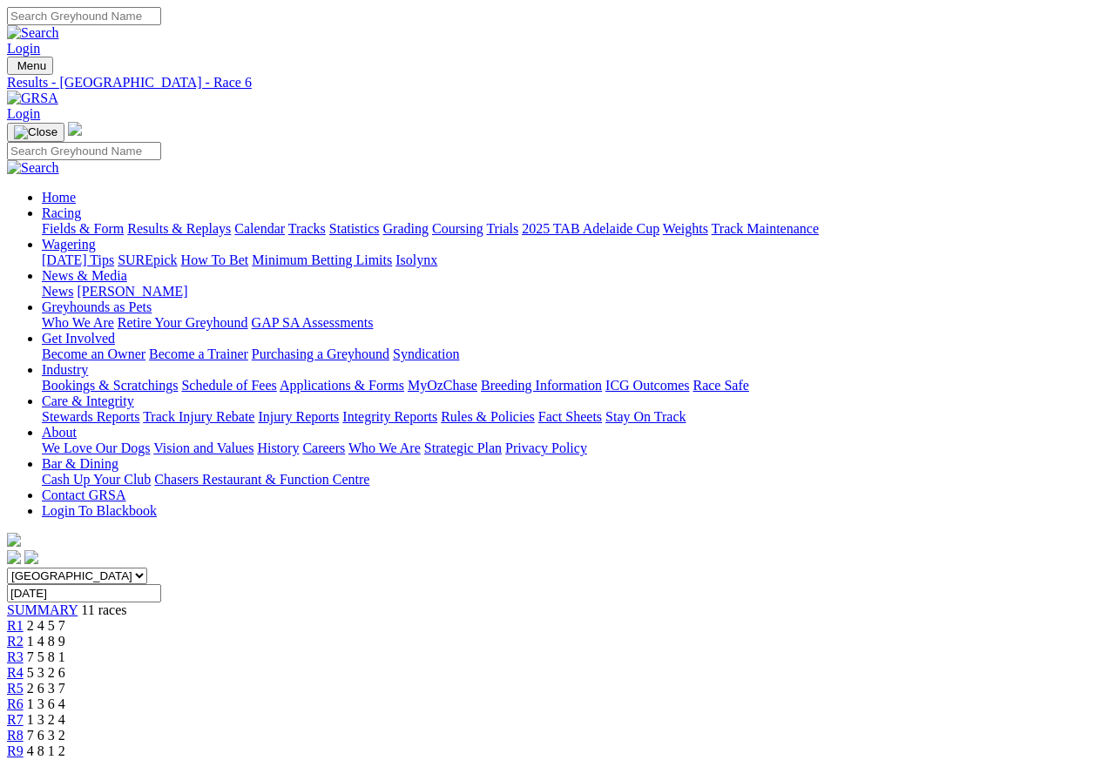
scroll to position [8, 0]
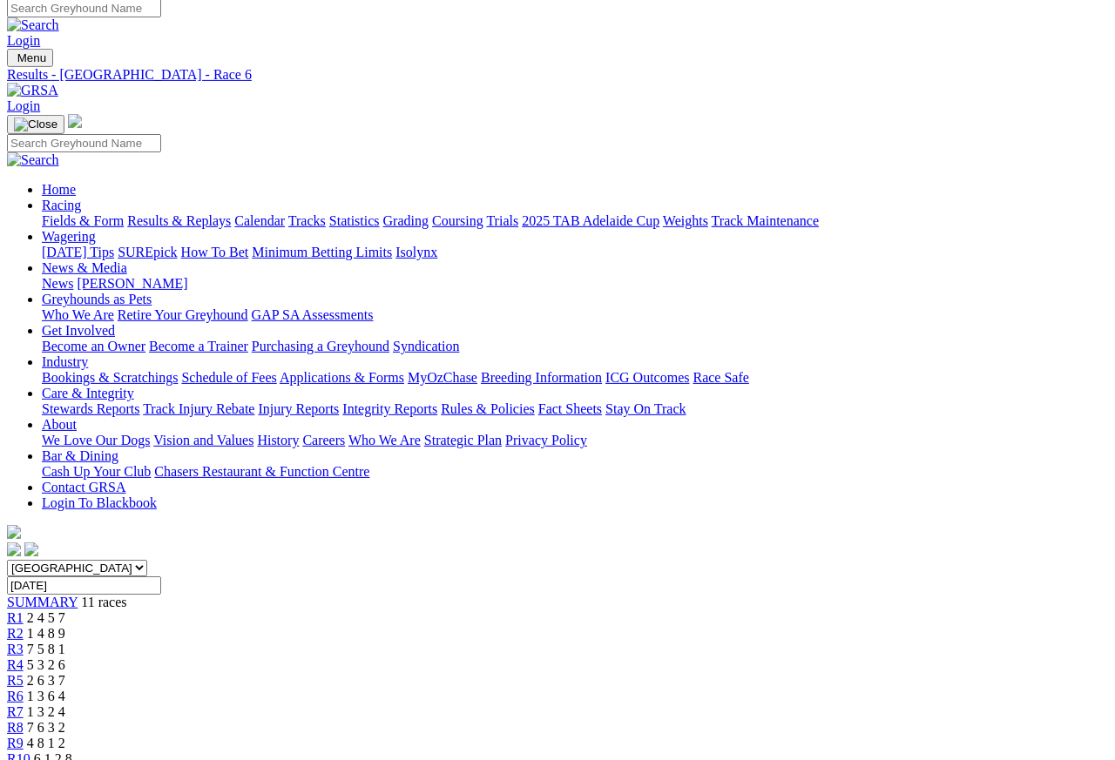
click at [24, 705] on span "R7" at bounding box center [15, 712] width 17 height 15
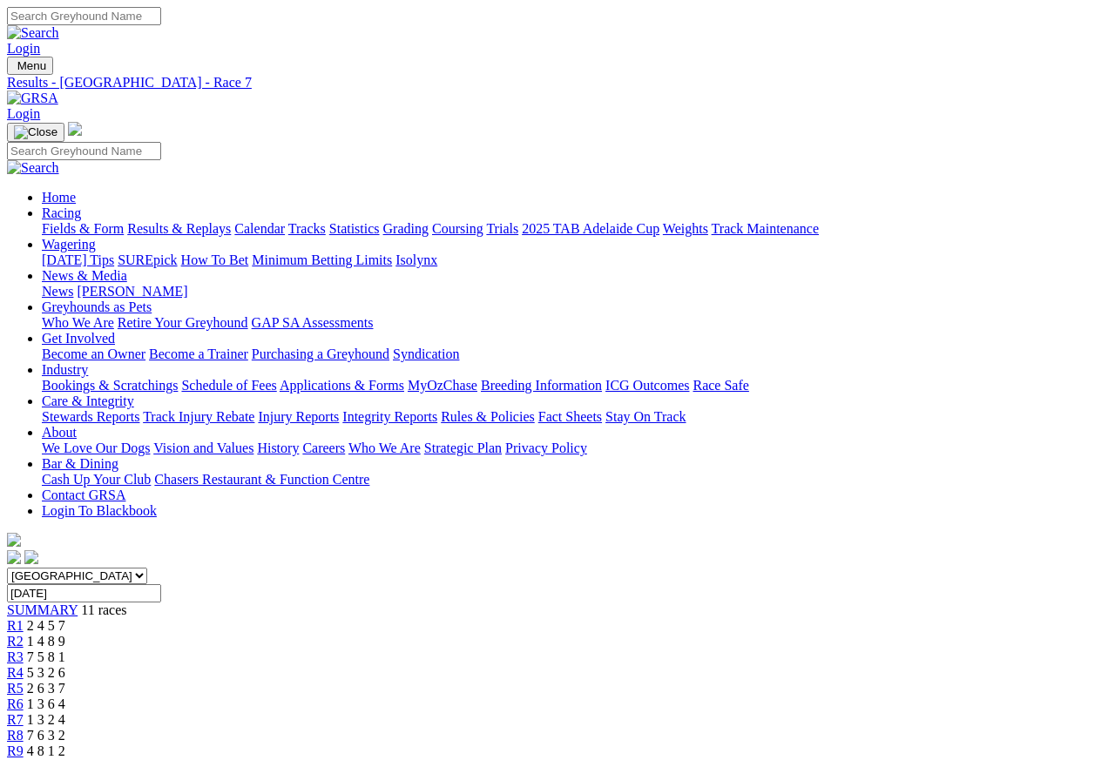
scroll to position [8, 0]
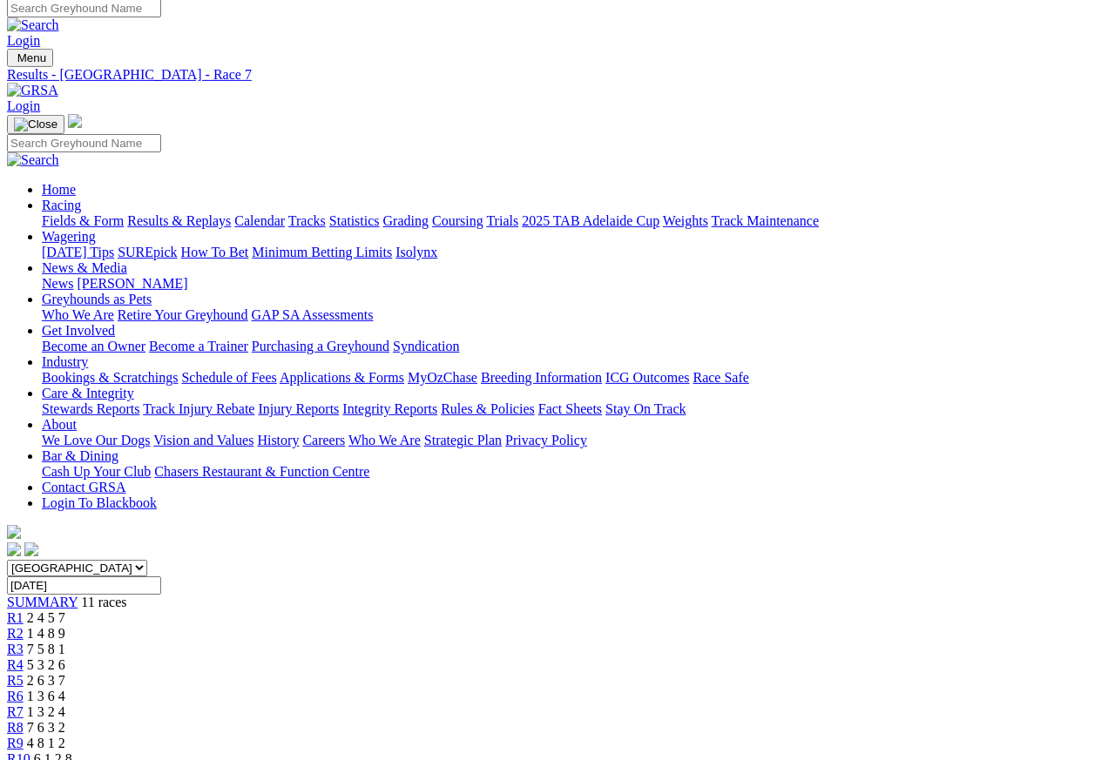
click at [65, 720] on span "7 6 3 2" at bounding box center [46, 727] width 38 height 15
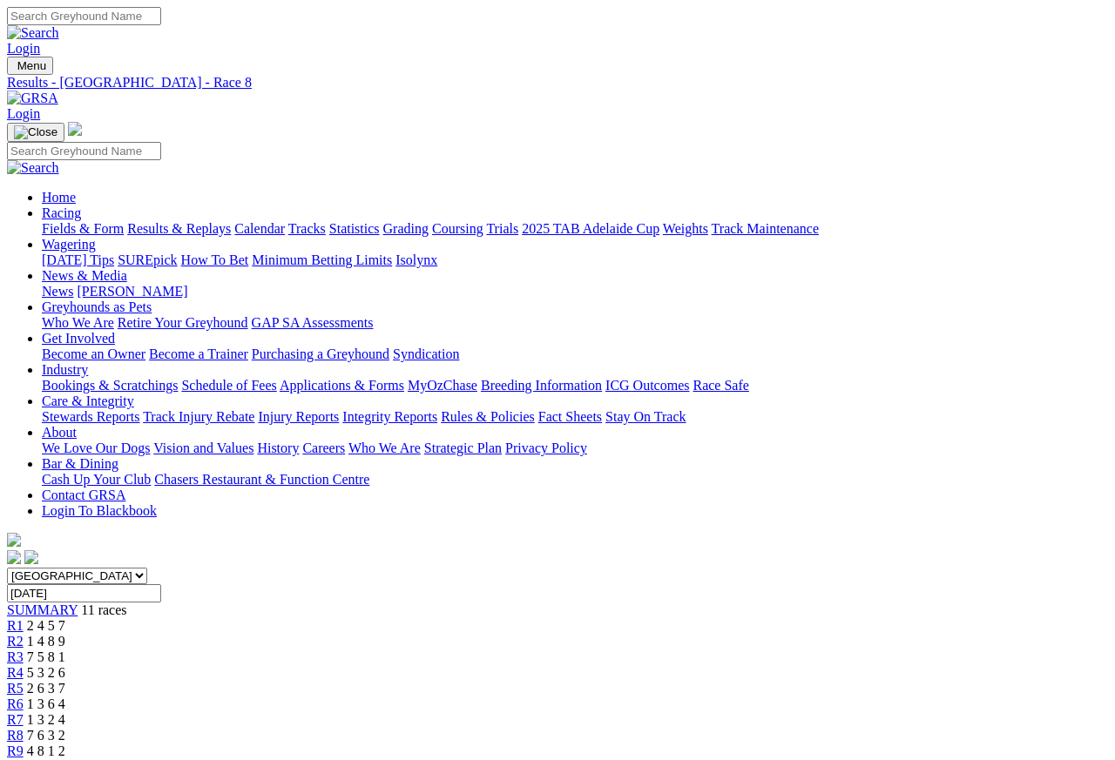
scroll to position [8, 0]
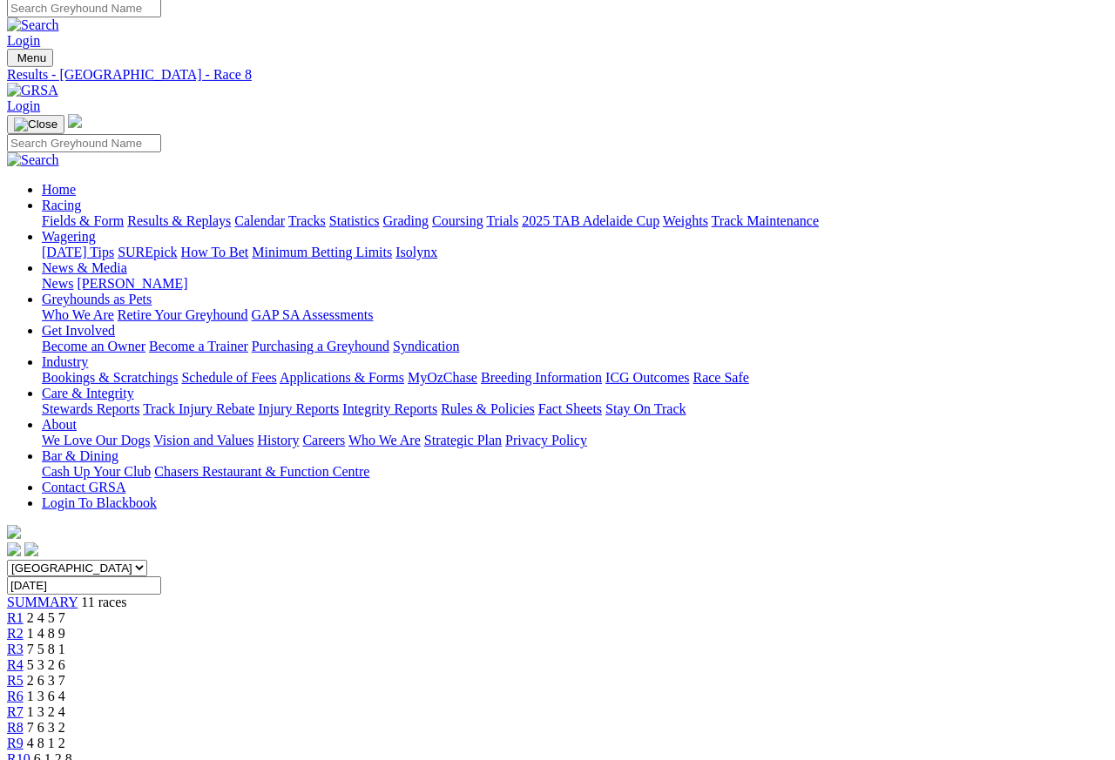
click at [24, 642] on span "R3" at bounding box center [15, 649] width 17 height 15
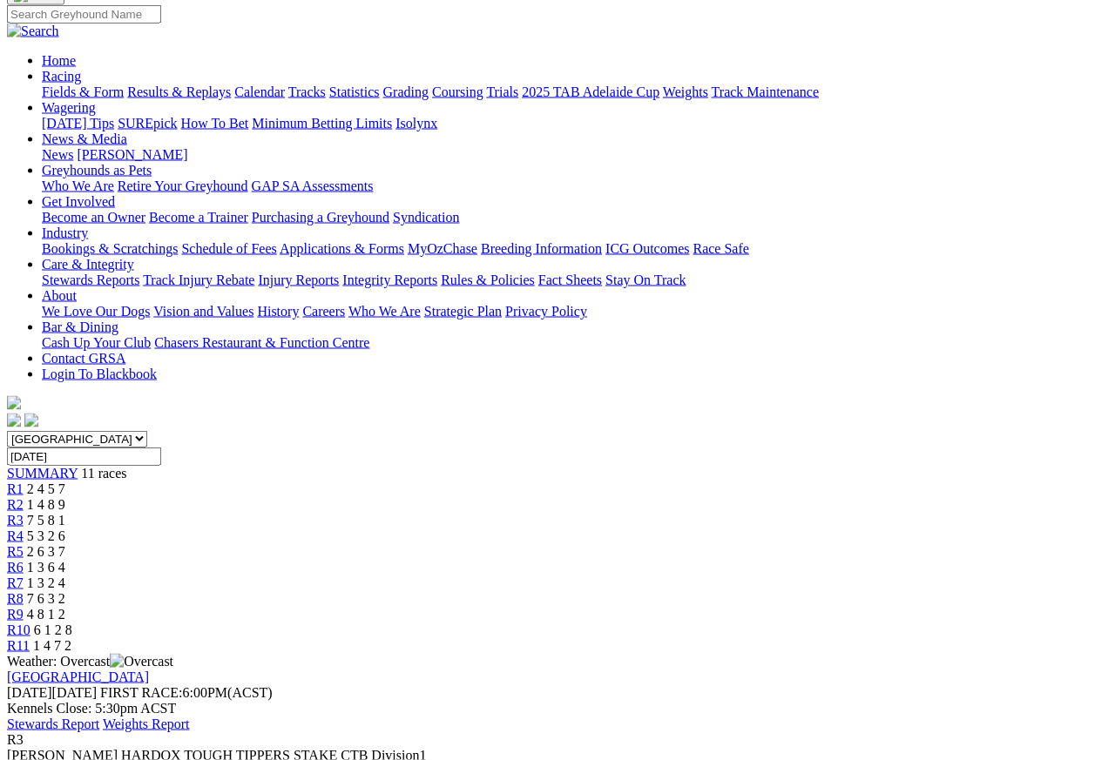
scroll to position [136, 0]
click at [24, 530] on link "R4" at bounding box center [15, 537] width 17 height 15
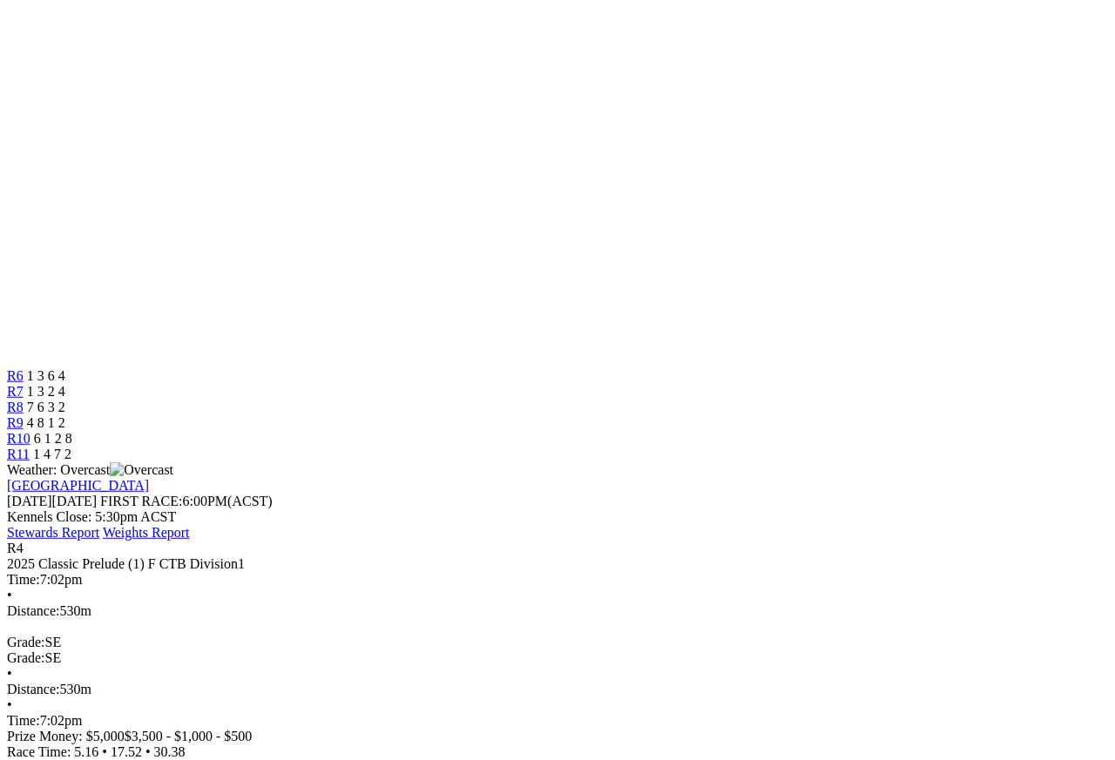
scroll to position [301, 0]
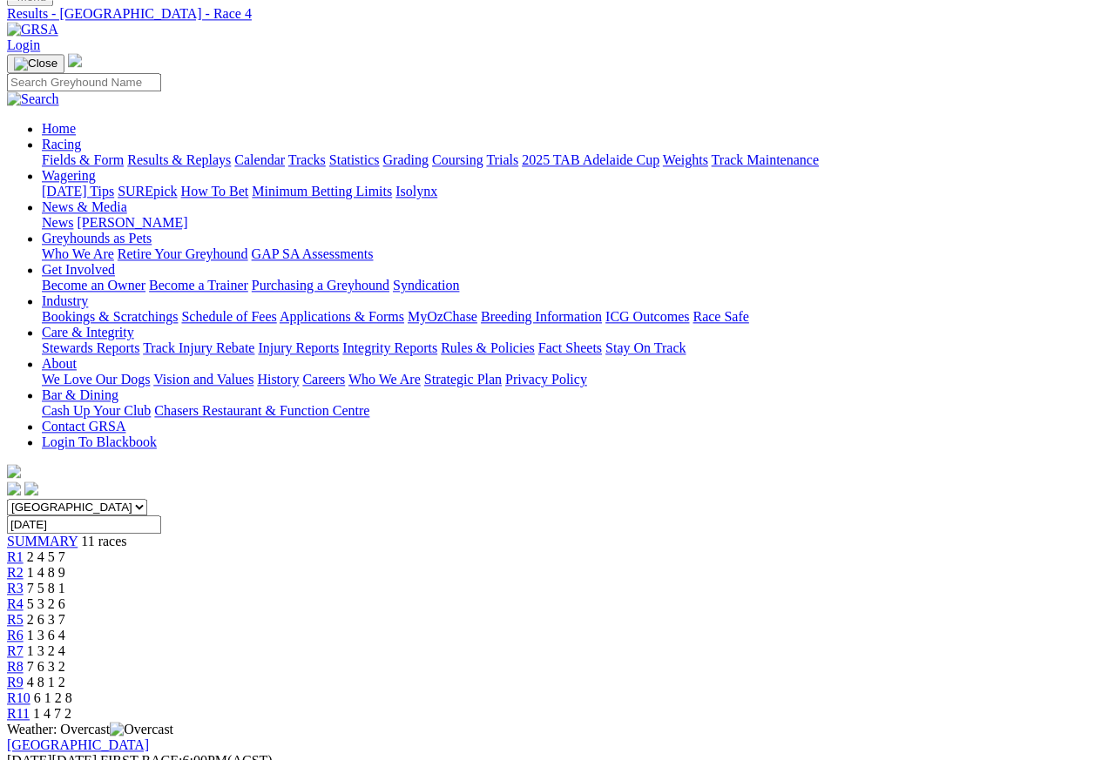
scroll to position [92, 0]
